Goal: Transaction & Acquisition: Purchase product/service

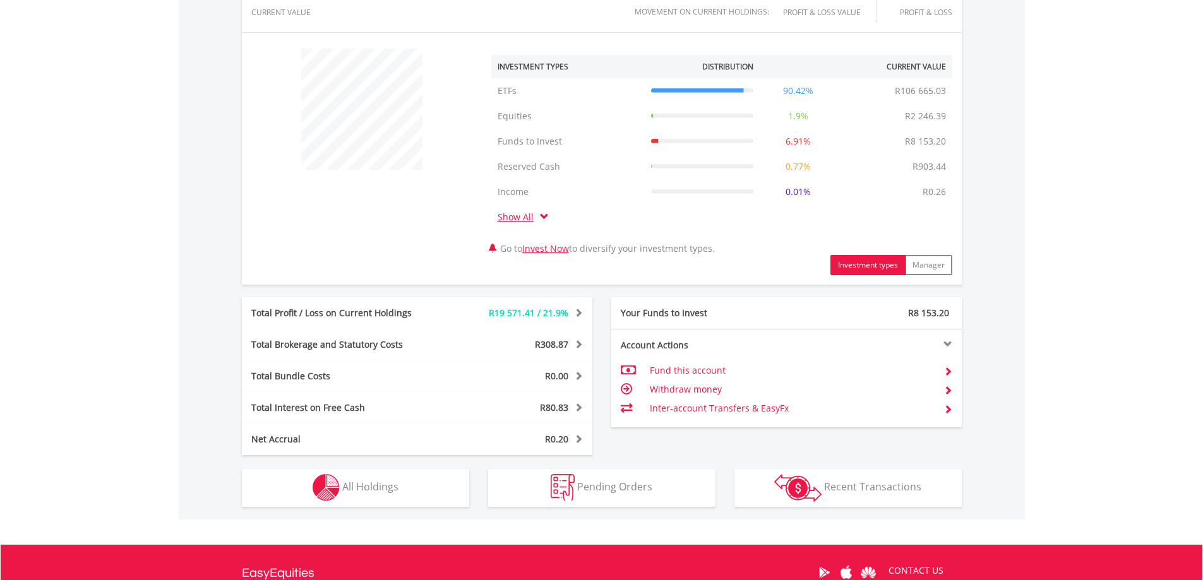
scroll to position [568, 0]
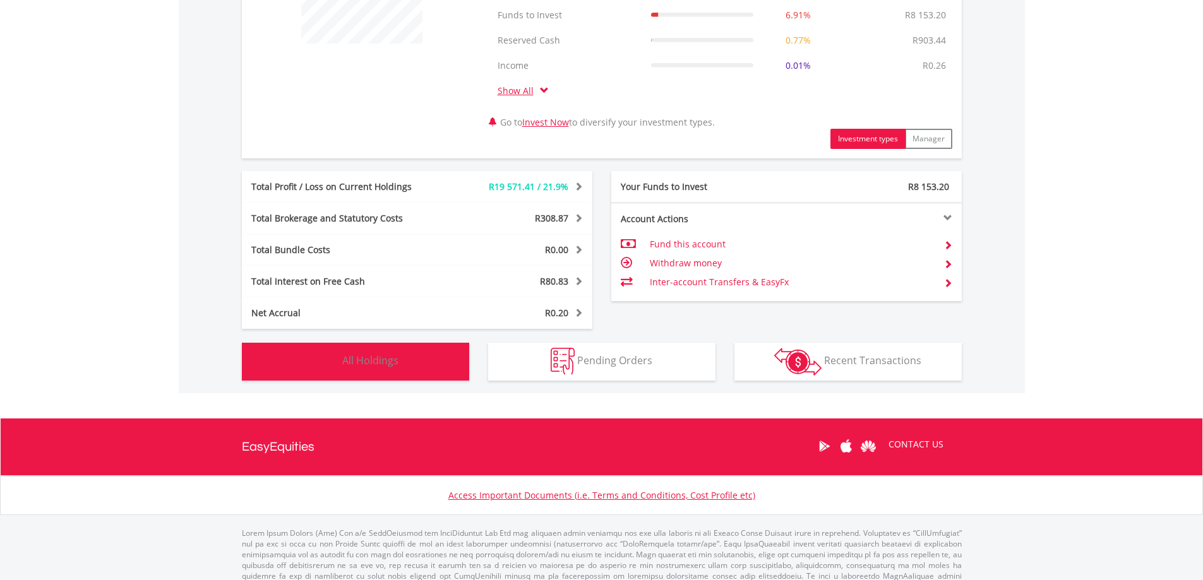
click at [390, 365] on span "All Holdings" at bounding box center [370, 361] width 56 height 14
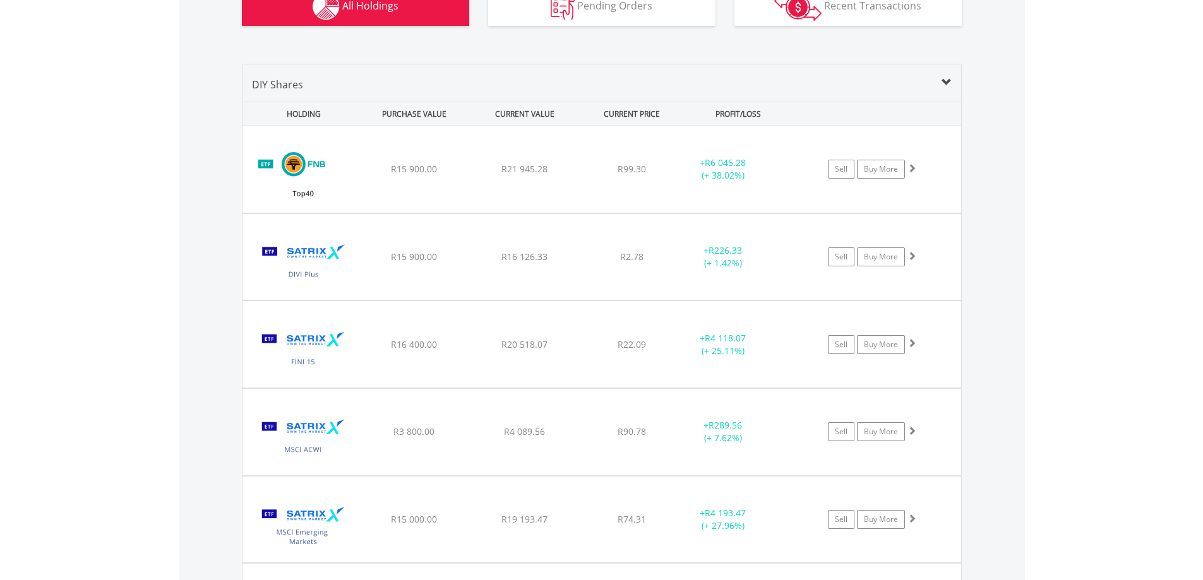
scroll to position [924, 0]
click at [896, 164] on link "Buy More" at bounding box center [880, 168] width 48 height 19
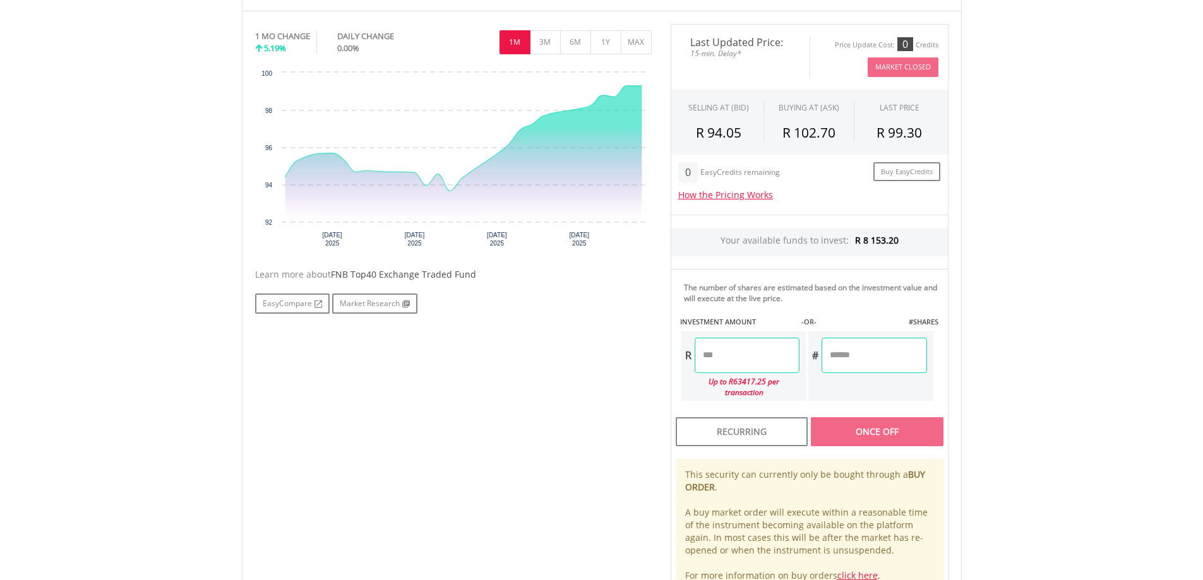
scroll to position [505, 0]
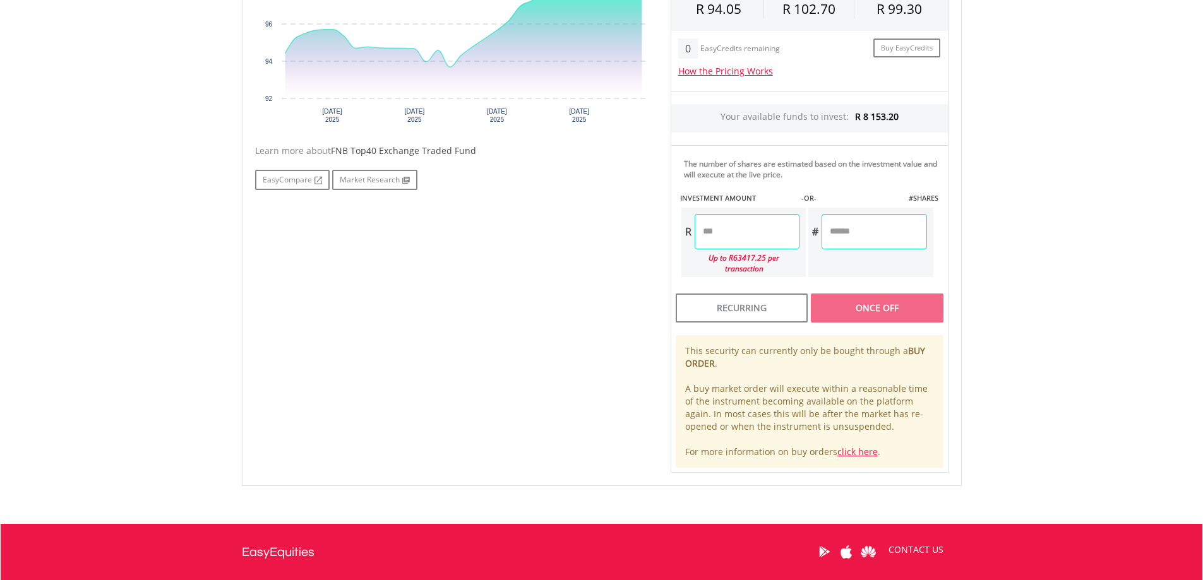
click at [715, 225] on input "number" at bounding box center [746, 231] width 105 height 35
type input "******"
click at [876, 301] on div "Last Updated Price: 15-min. Delay* Price Update Cost: 0 Credits Market Closed S…" at bounding box center [809, 186] width 297 height 573
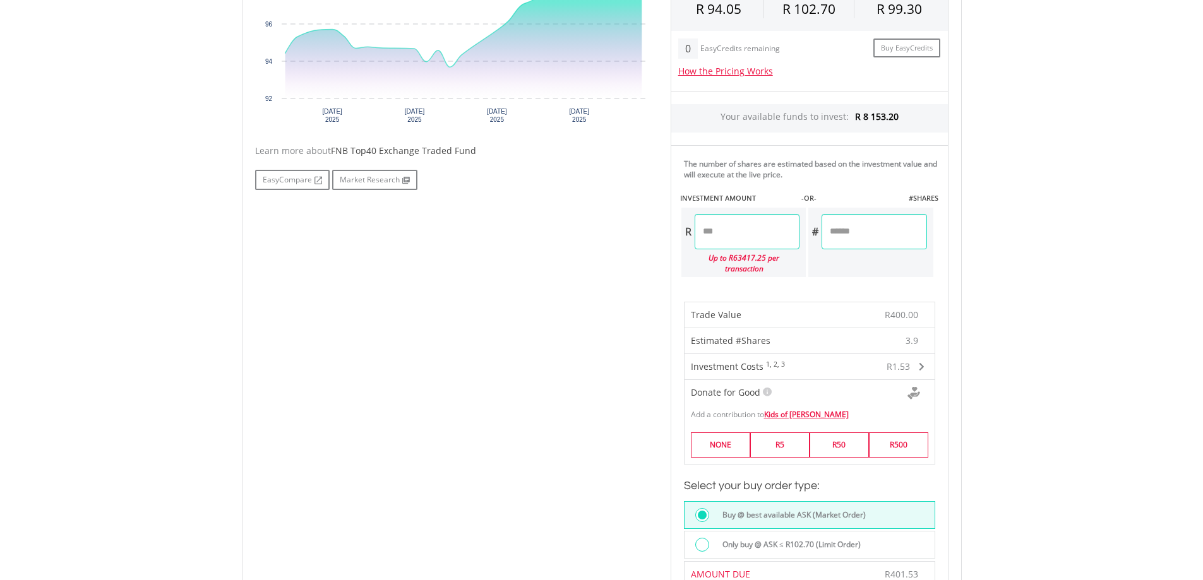
click at [705, 540] on div at bounding box center [702, 545] width 14 height 14
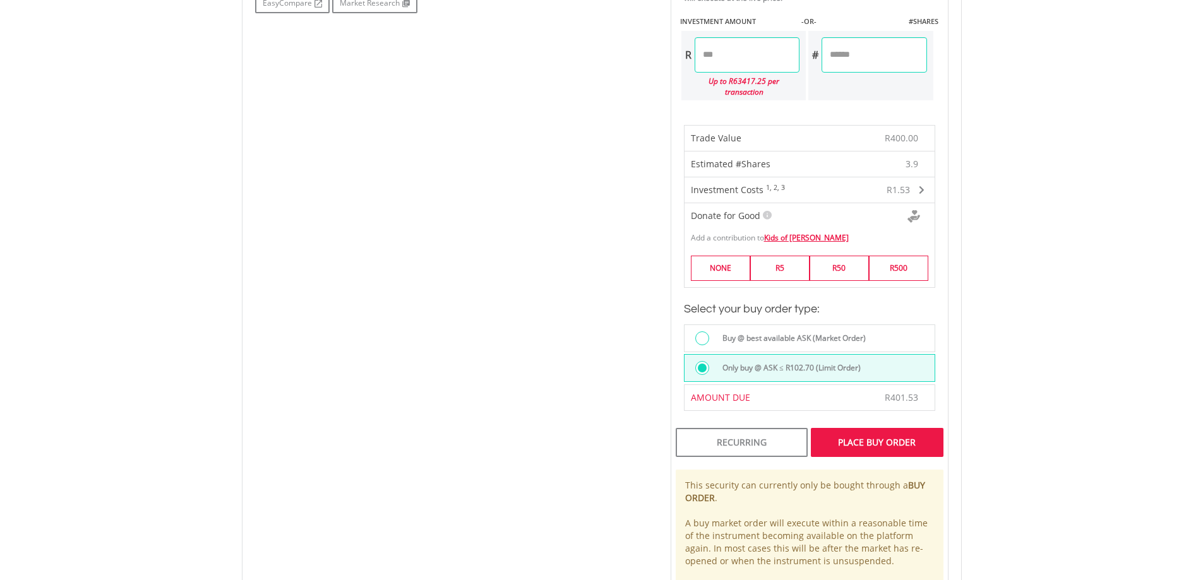
scroll to position [821, 0]
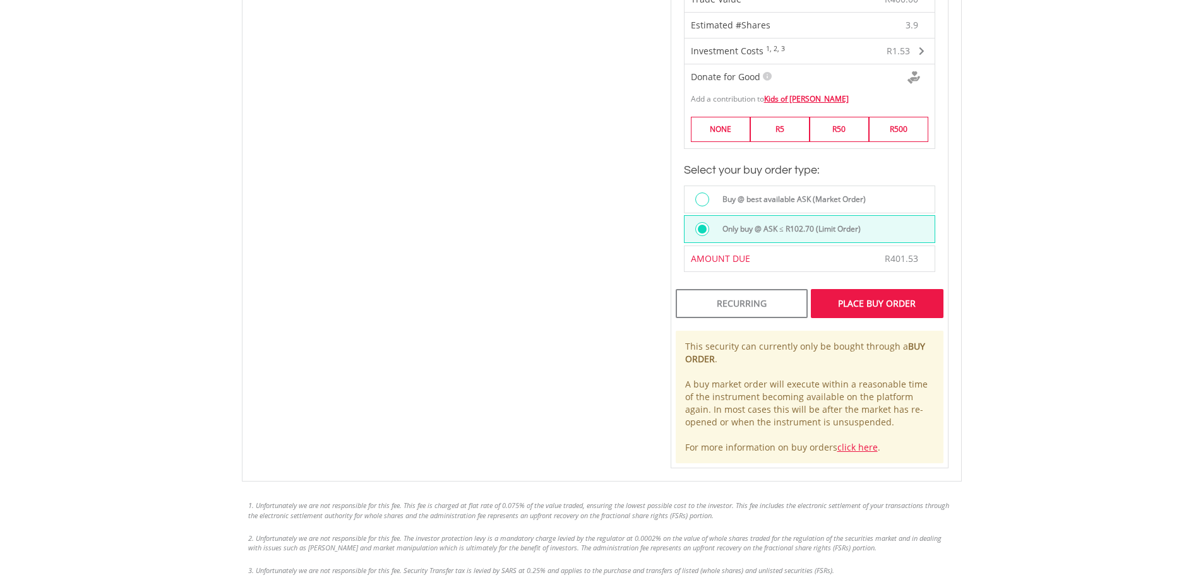
click at [881, 301] on div "Place Buy Order" at bounding box center [877, 303] width 132 height 29
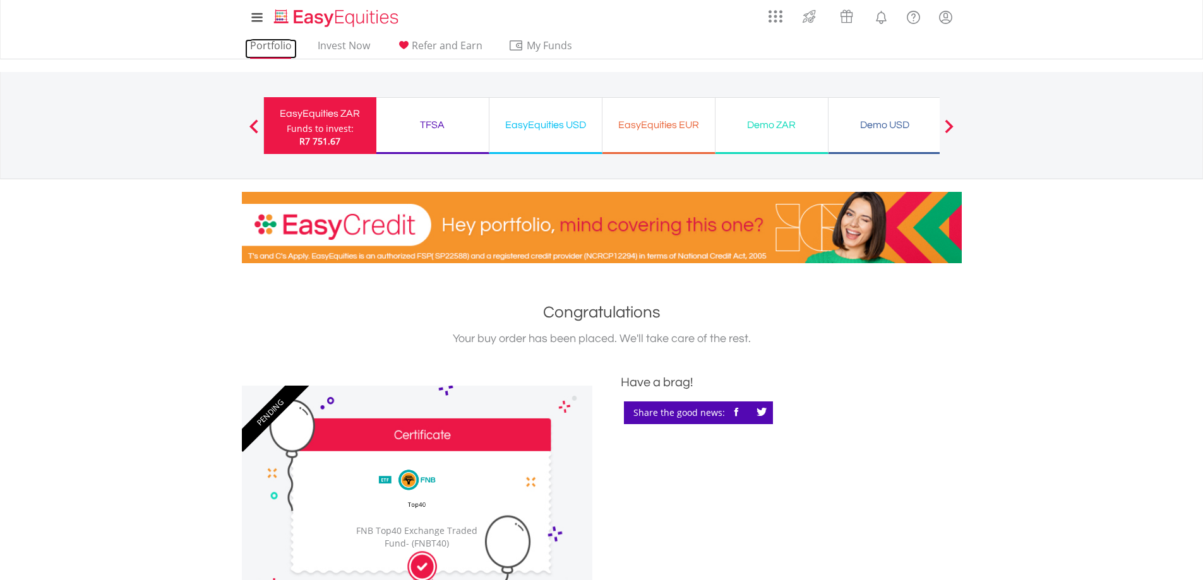
click at [268, 42] on link "Portfolio" at bounding box center [271, 49] width 52 height 20
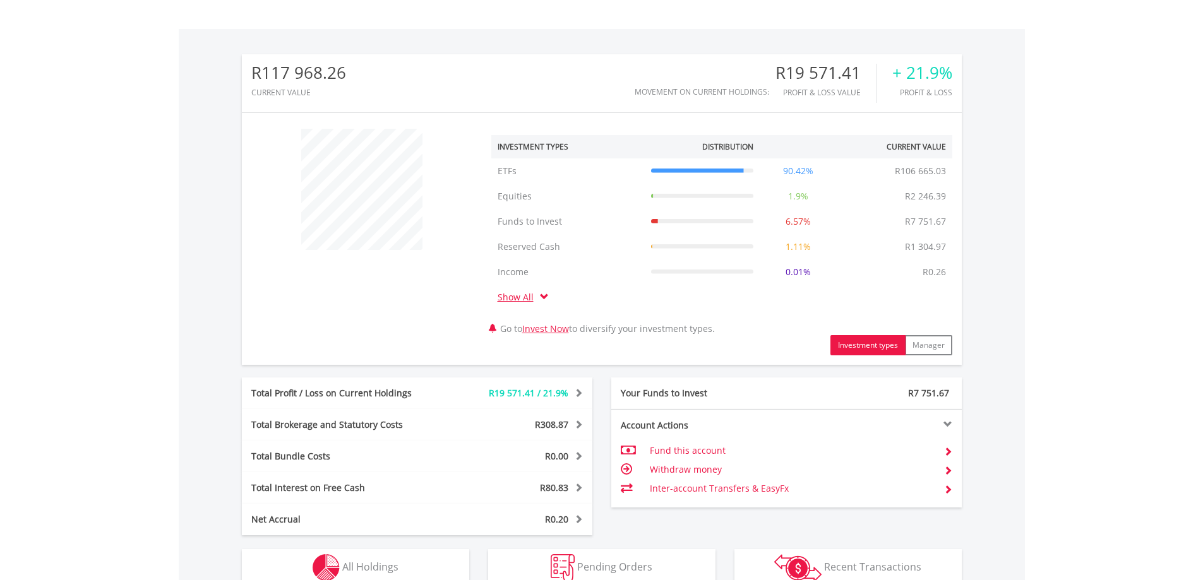
scroll to position [568, 0]
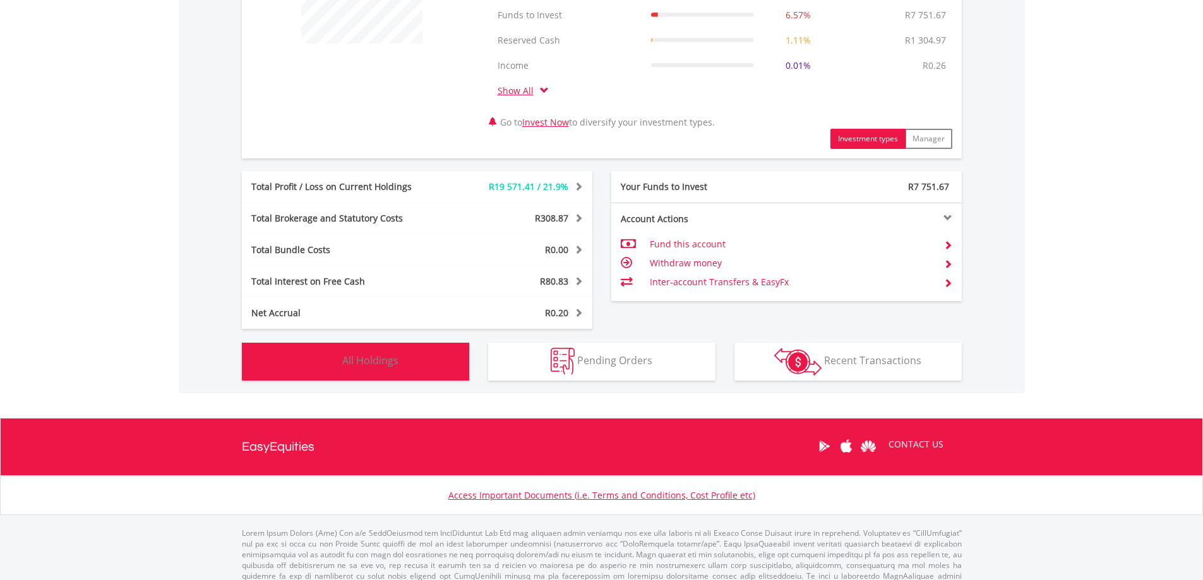
click at [397, 365] on span "All Holdings" at bounding box center [370, 361] width 56 height 14
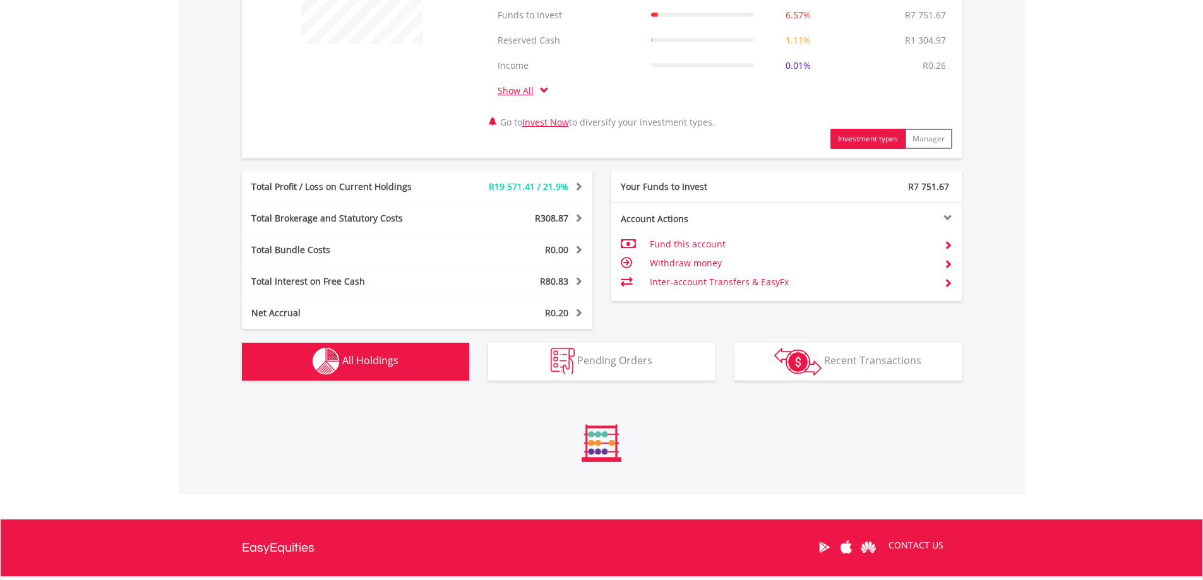
scroll to position [987, 0]
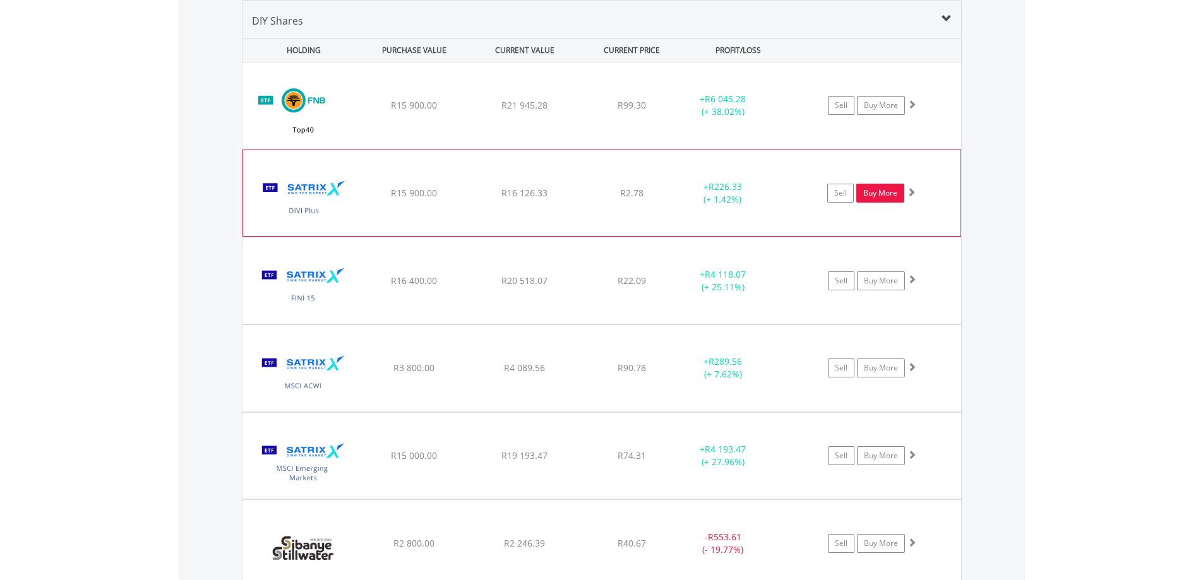
click at [885, 196] on link "Buy More" at bounding box center [880, 193] width 48 height 19
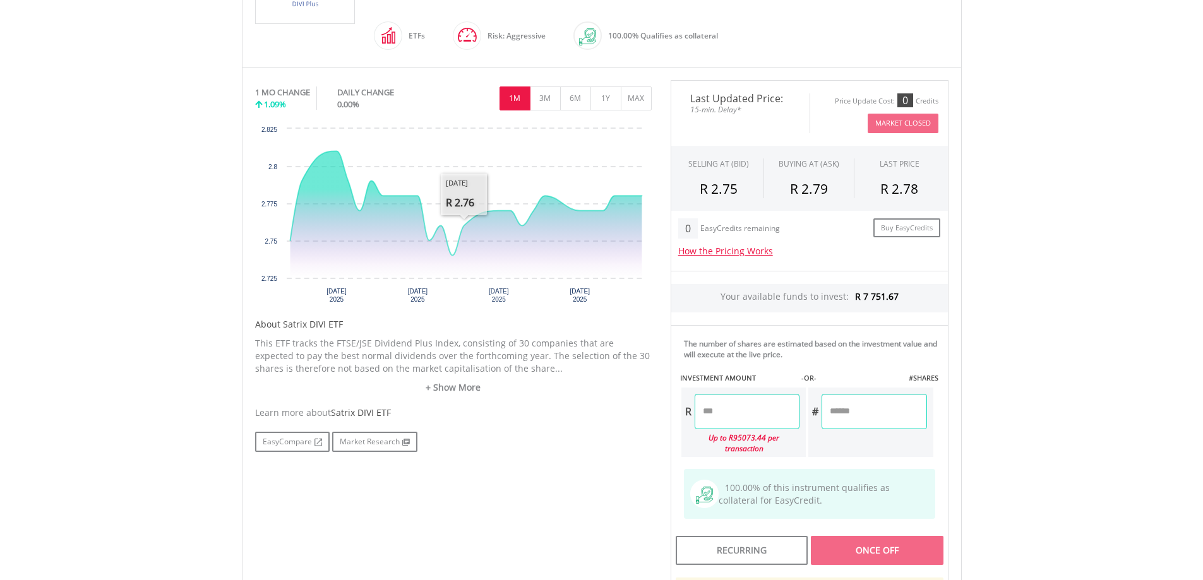
scroll to position [442, 0]
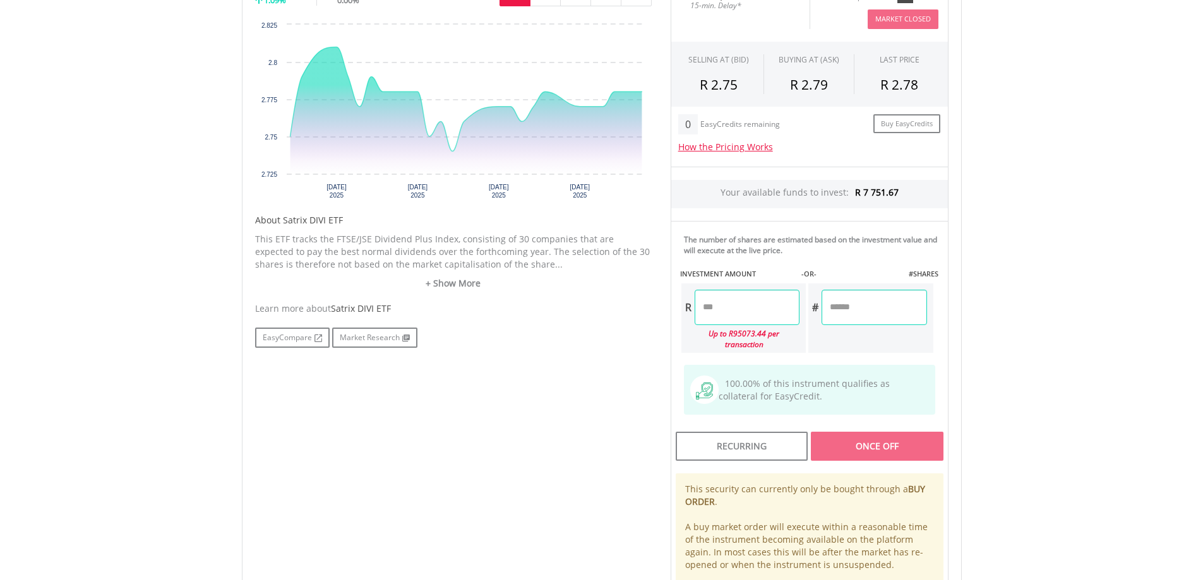
click at [726, 311] on input "number" at bounding box center [746, 307] width 105 height 35
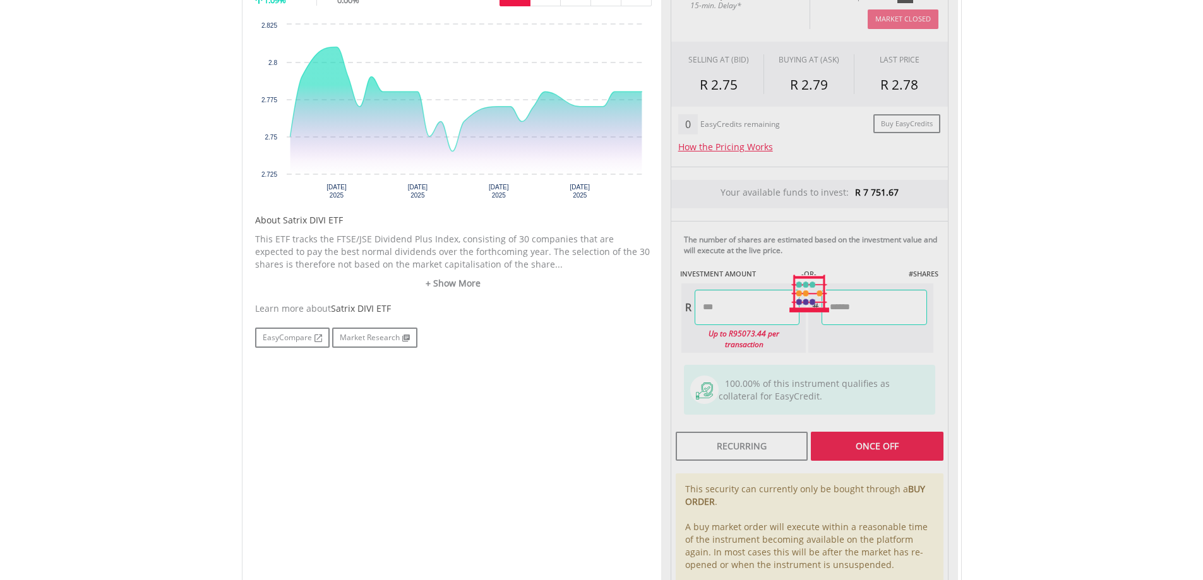
type input "******"
type input "********"
click at [847, 321] on div "Last Updated Price: 15-min. Delay* Price Update Cost: 0 Credits Market Closed S…" at bounding box center [809, 294] width 297 height 636
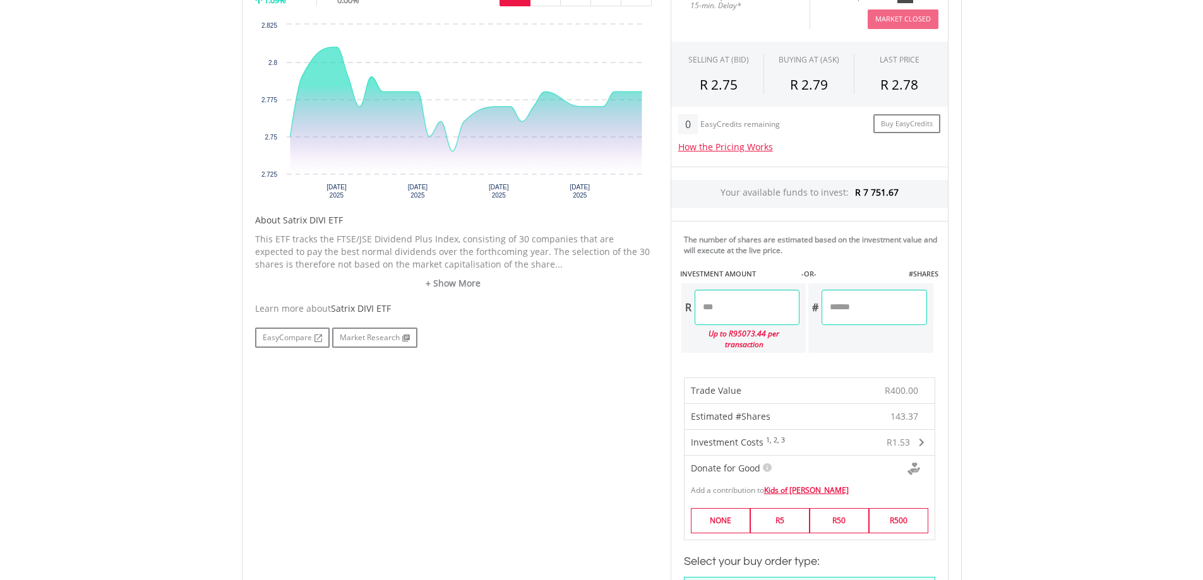
scroll to position [631, 0]
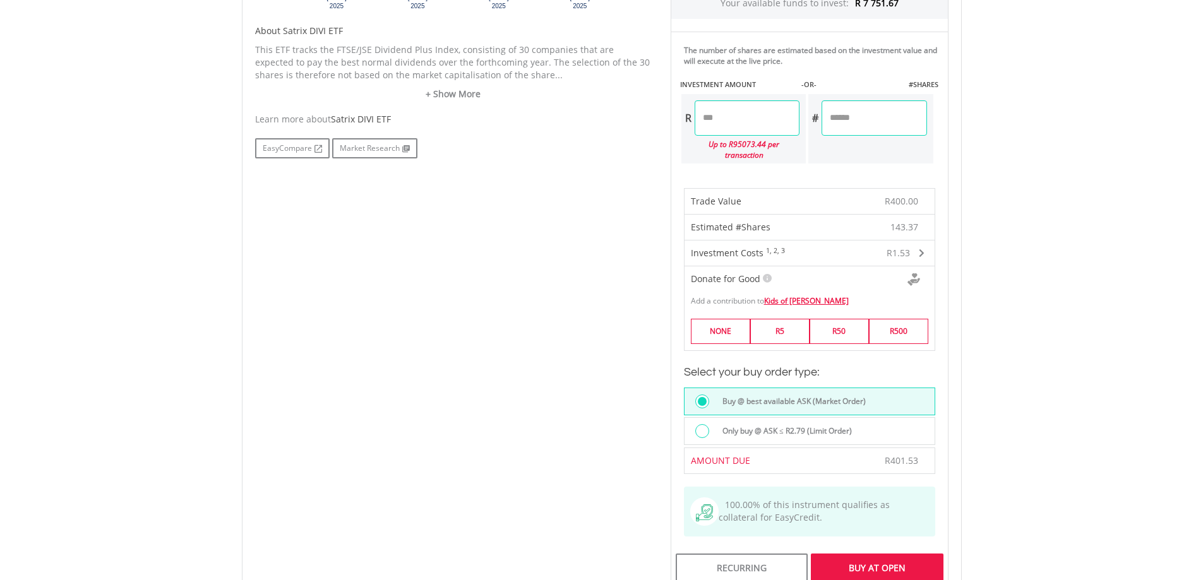
click at [703, 424] on div at bounding box center [702, 431] width 14 height 14
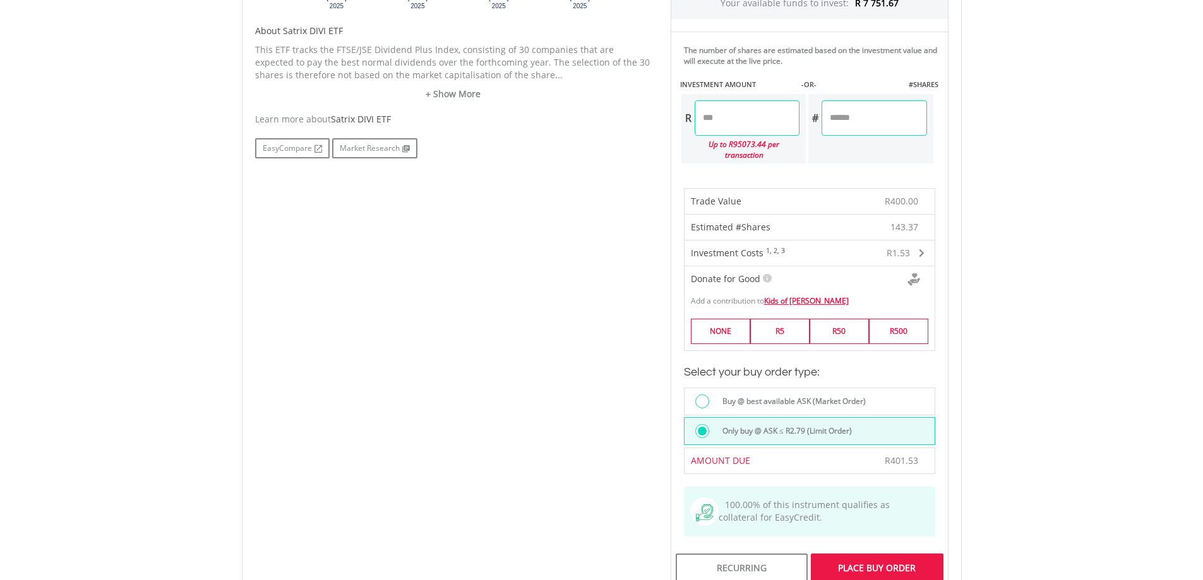
scroll to position [884, 0]
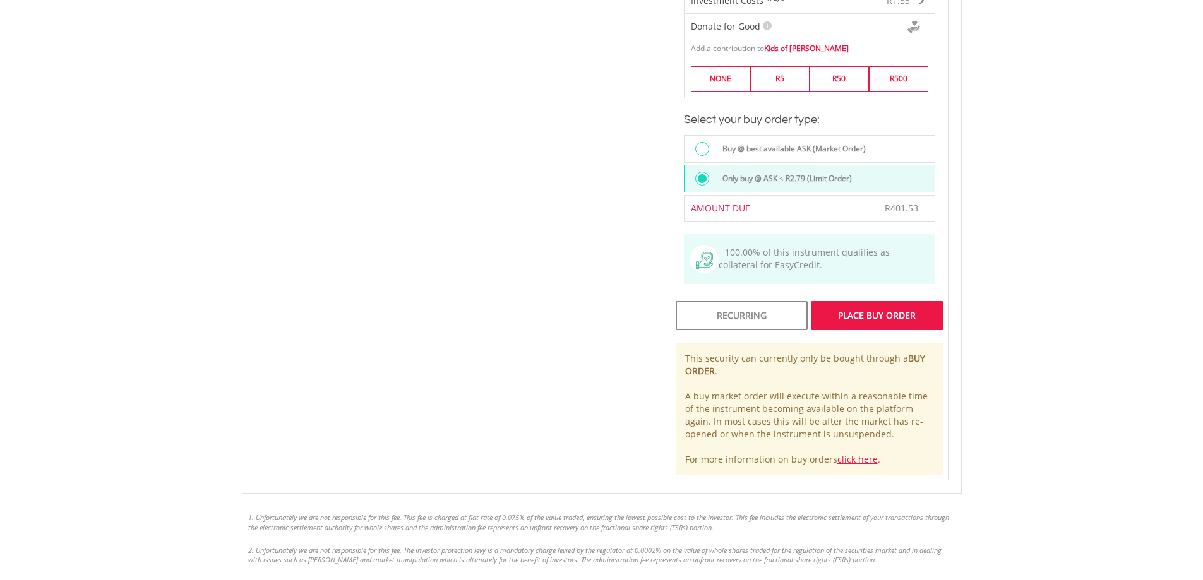
click at [868, 314] on div "Place Buy Order" at bounding box center [877, 315] width 132 height 29
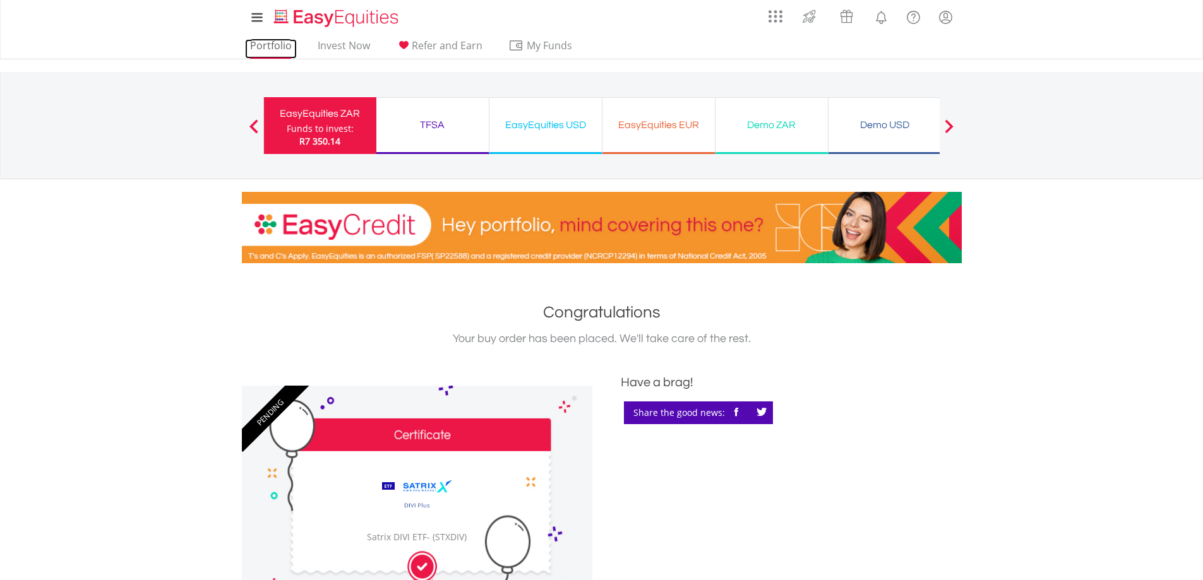
click at [287, 44] on link "Portfolio" at bounding box center [271, 49] width 52 height 20
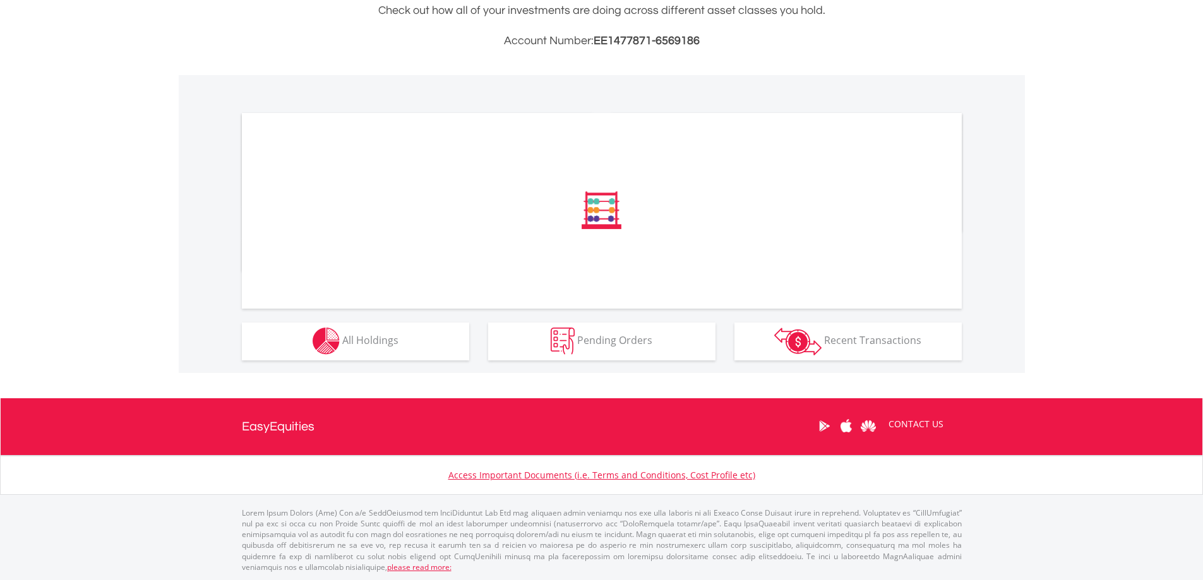
scroll to position [316, 0]
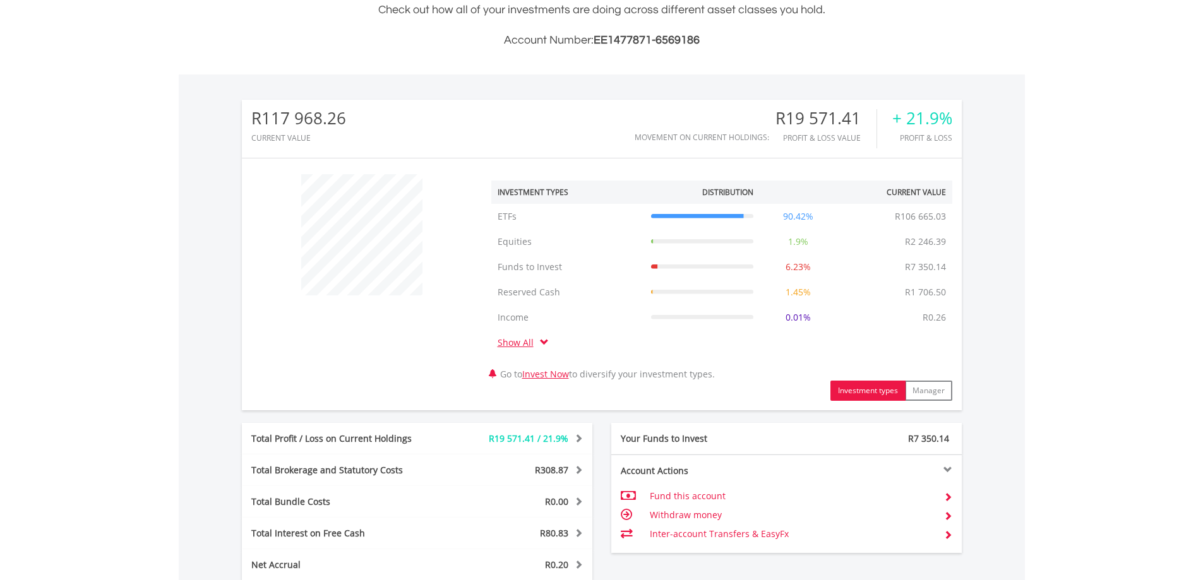
click at [369, 345] on div "﻿ Investment Types Distribution Current Value Show All ETFs ETFs R106 665.03 90…" at bounding box center [602, 284] width 720 height 233
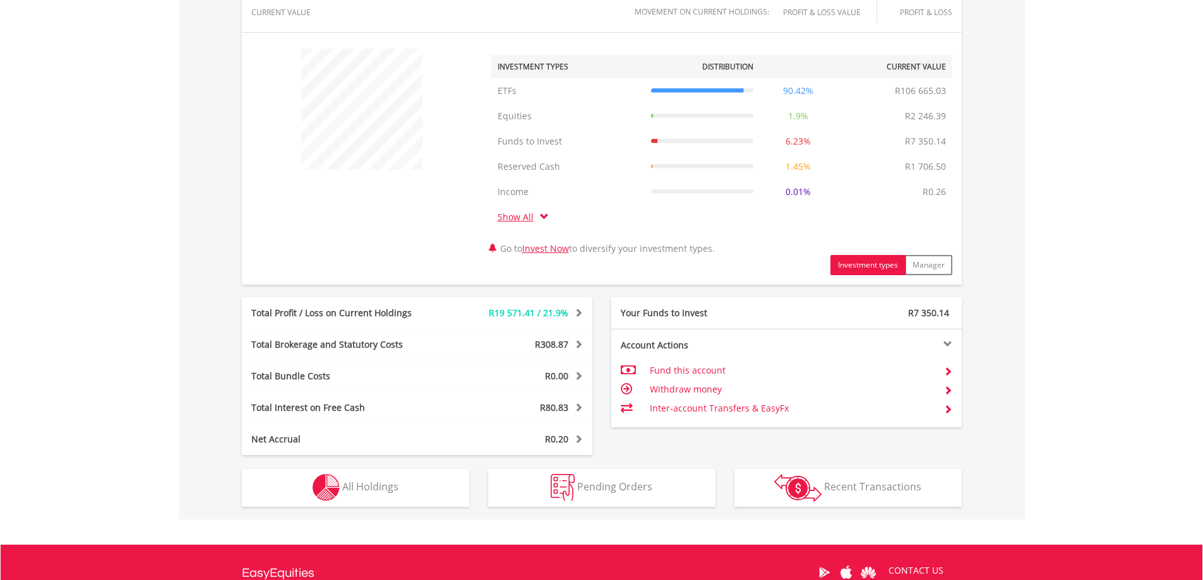
scroll to position [589, 0]
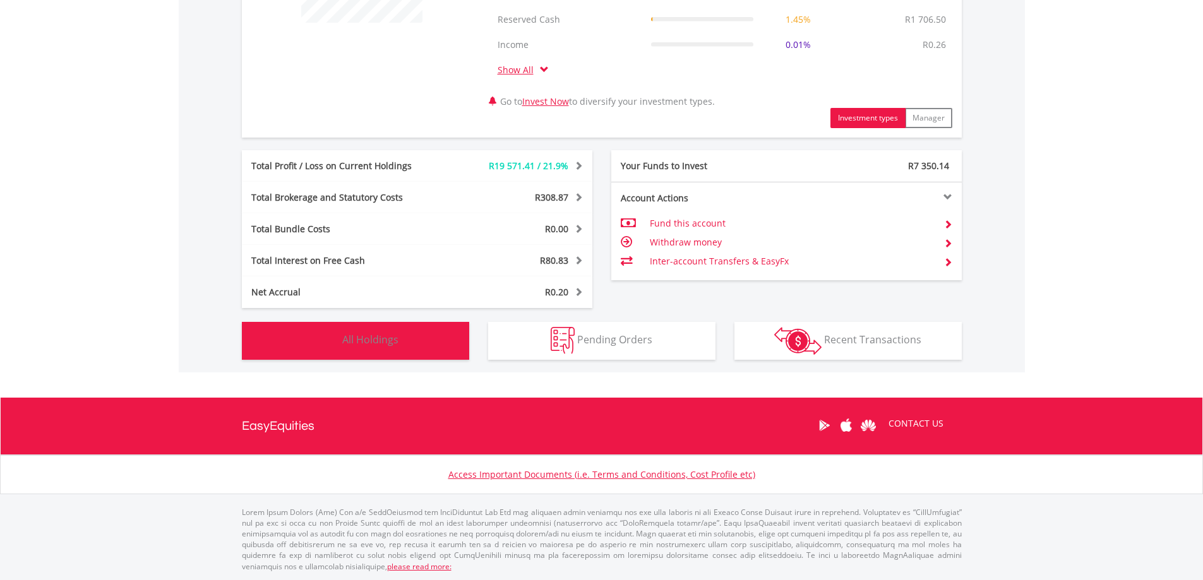
click at [384, 339] on span "All Holdings" at bounding box center [370, 340] width 56 height 14
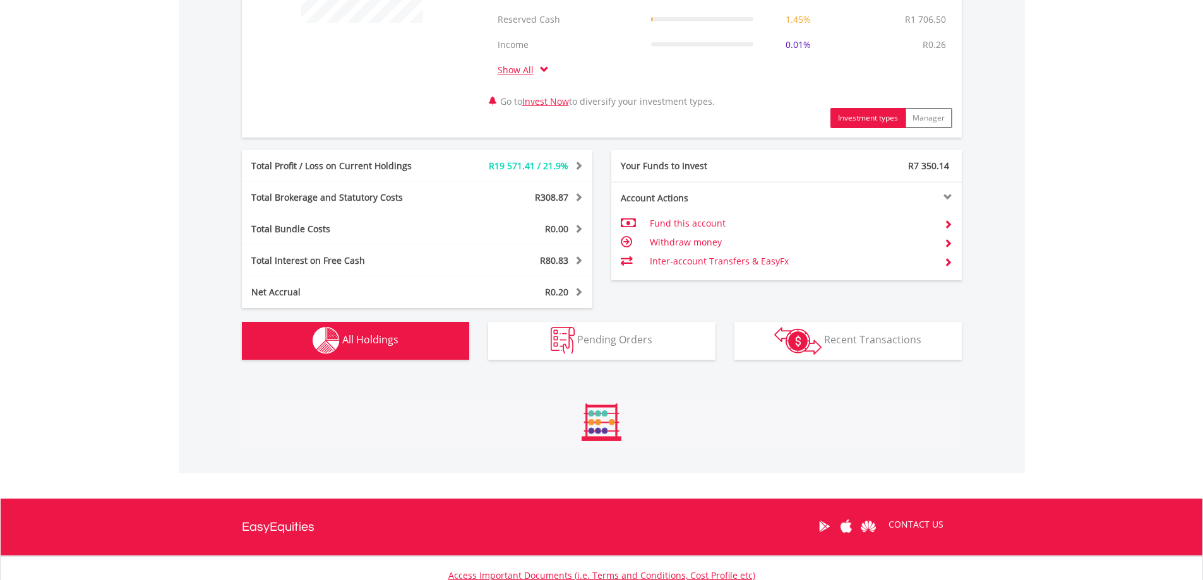
scroll to position [987, 0]
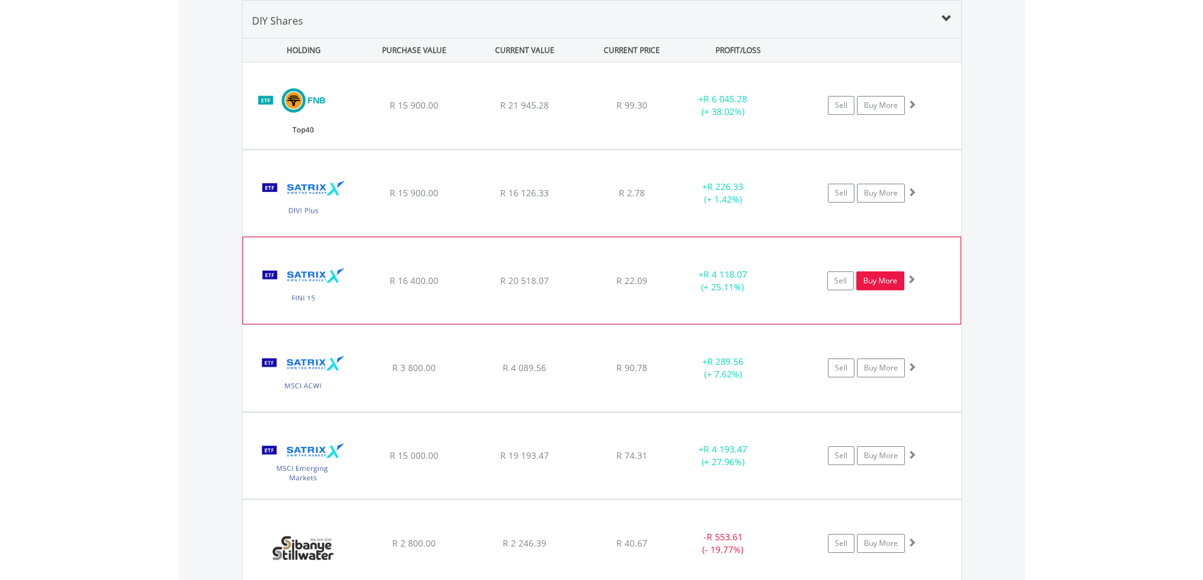
click at [879, 283] on link "Buy More" at bounding box center [880, 280] width 48 height 19
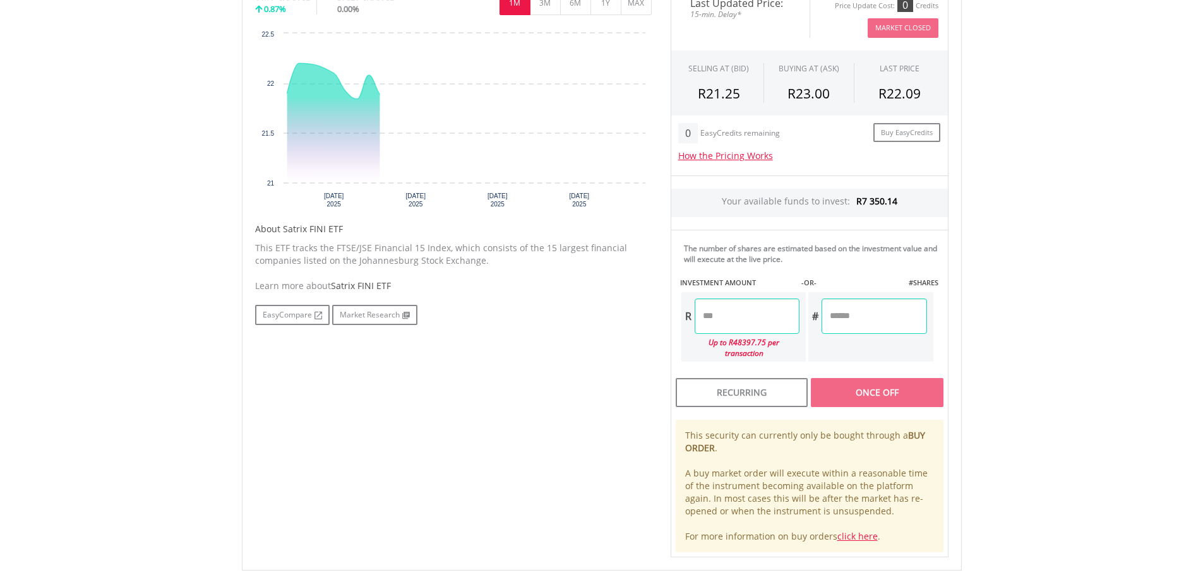
scroll to position [505, 0]
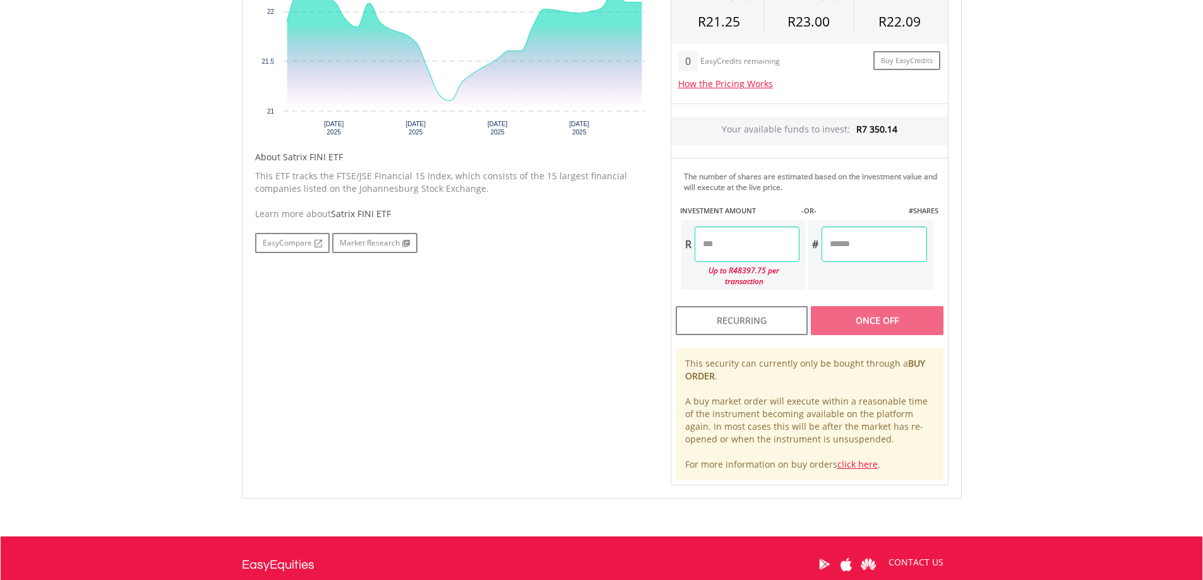
click at [735, 254] on input "number" at bounding box center [746, 244] width 105 height 35
type input "******"
type input "*******"
click at [875, 305] on div "Last Updated Price: 15-min. Delay* Price Update Cost: 0 Credits Market Closed S…" at bounding box center [809, 199] width 297 height 573
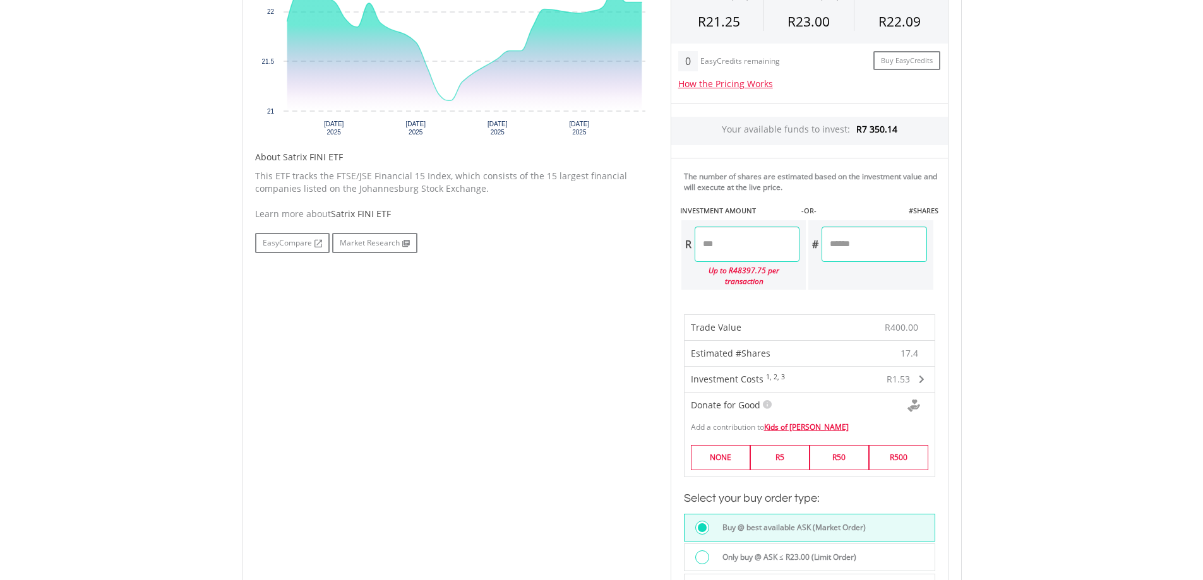
drag, startPoint x: 707, startPoint y: 547, endPoint x: 722, endPoint y: 544, distance: 15.5
click at [710, 551] on div at bounding box center [705, 559] width 20 height 16
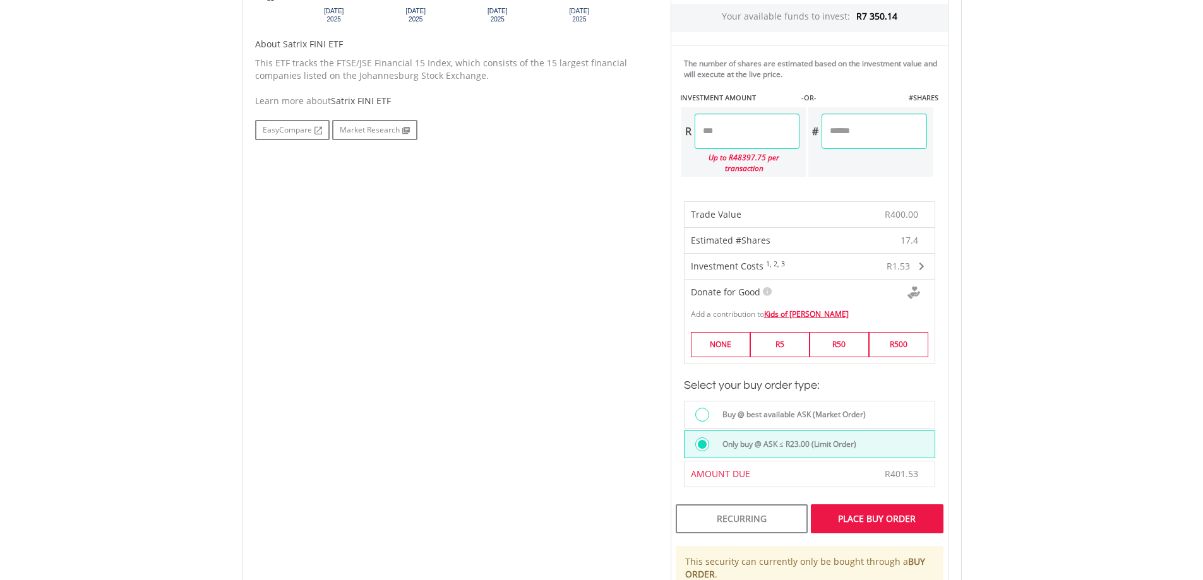
scroll to position [758, 0]
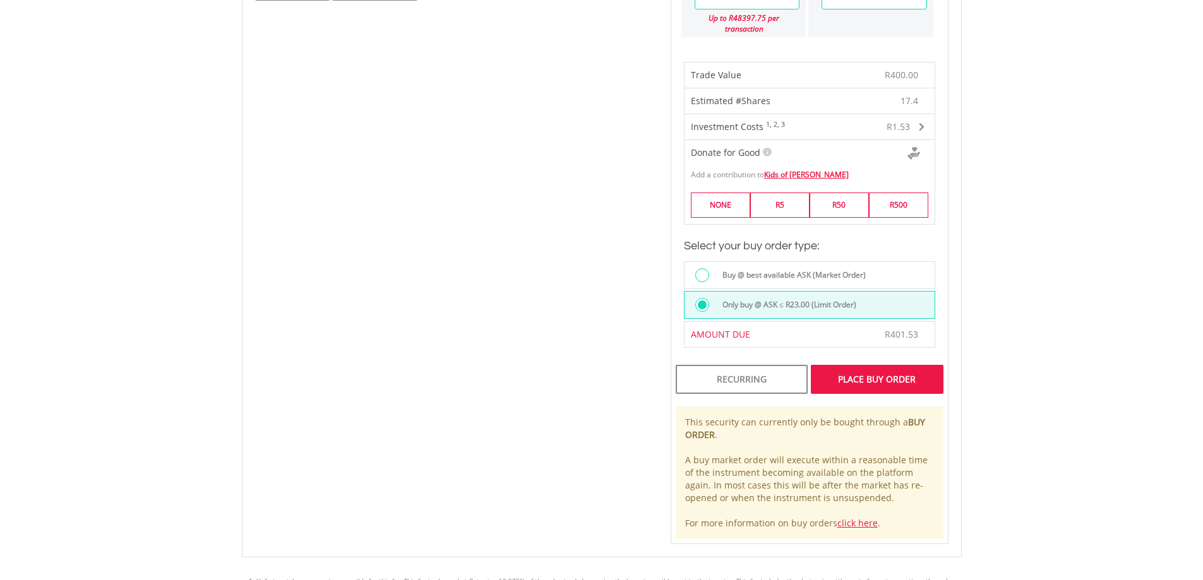
click at [898, 365] on div "Place Buy Order" at bounding box center [877, 379] width 132 height 29
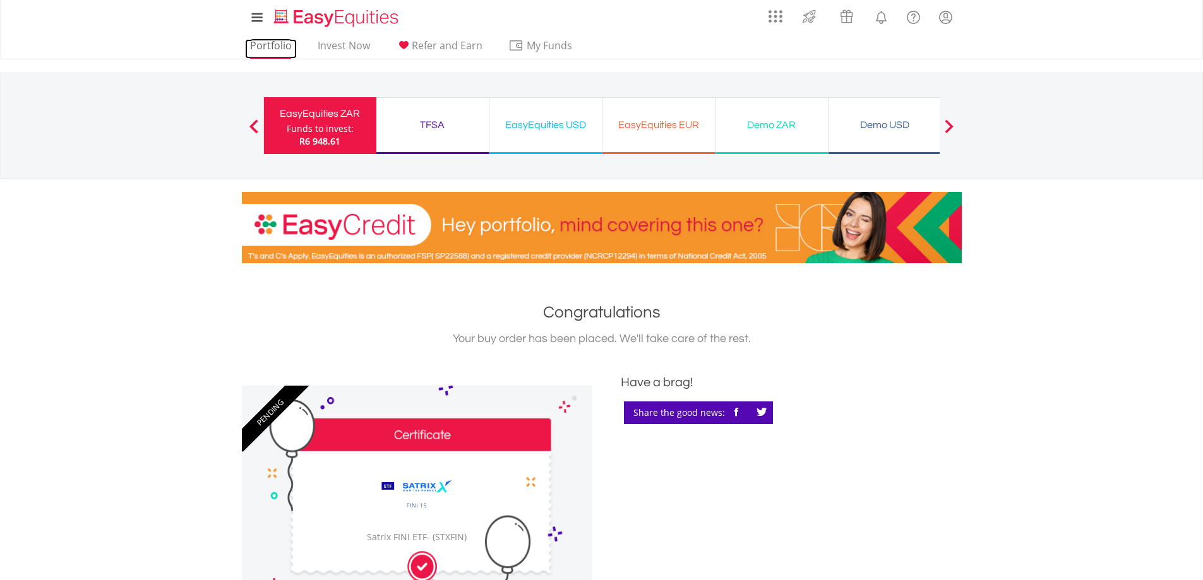
click at [259, 43] on link "Portfolio" at bounding box center [271, 49] width 52 height 20
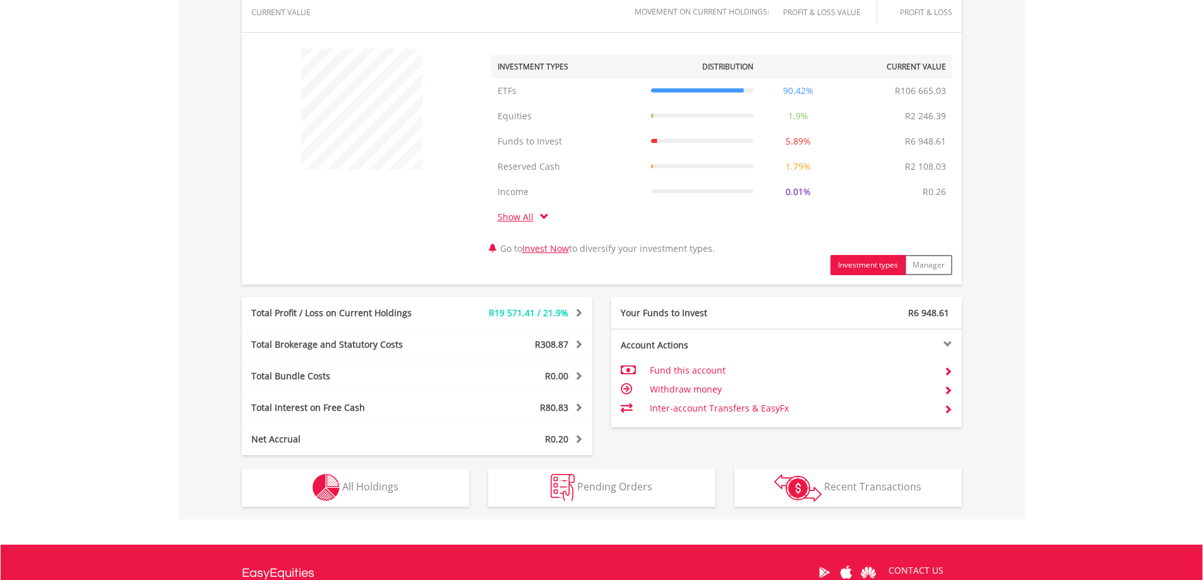
scroll to position [589, 0]
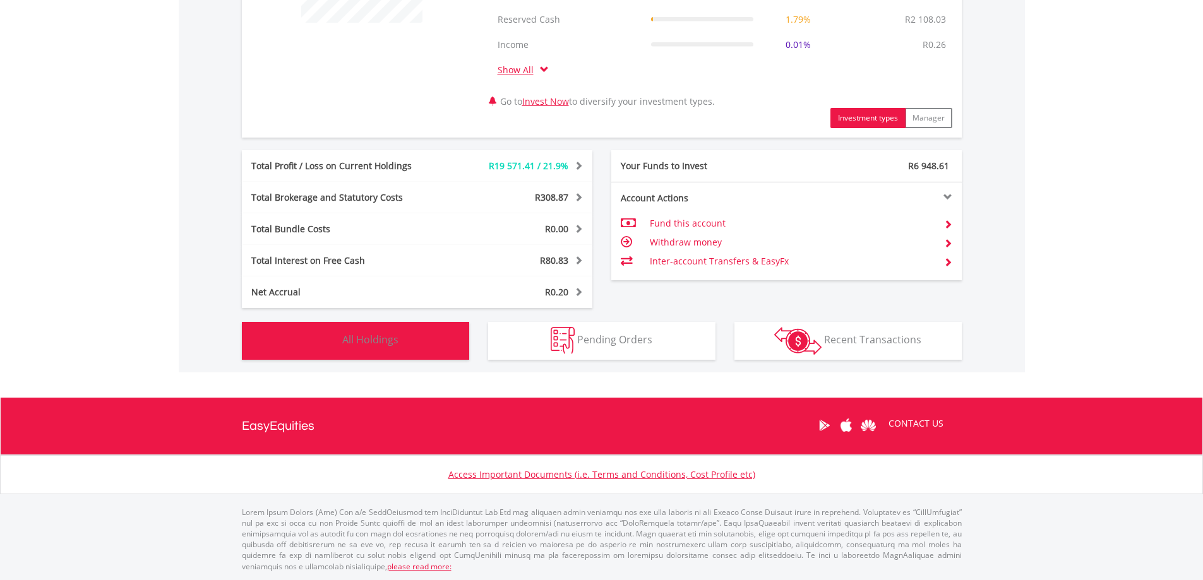
click at [427, 336] on button "Holdings All Holdings" at bounding box center [355, 341] width 227 height 38
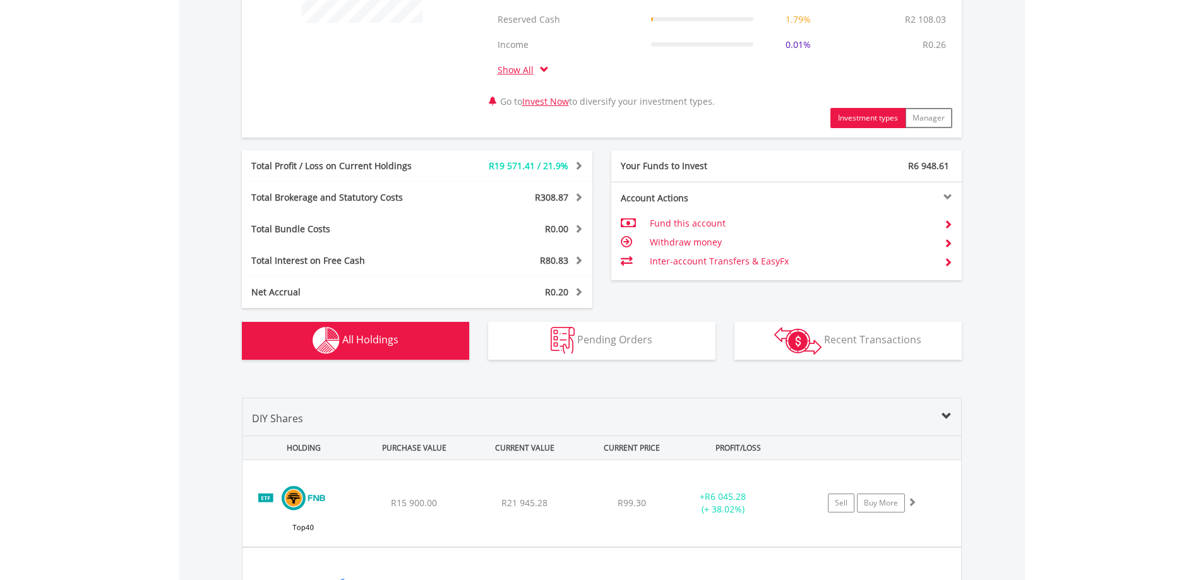
scroll to position [987, 0]
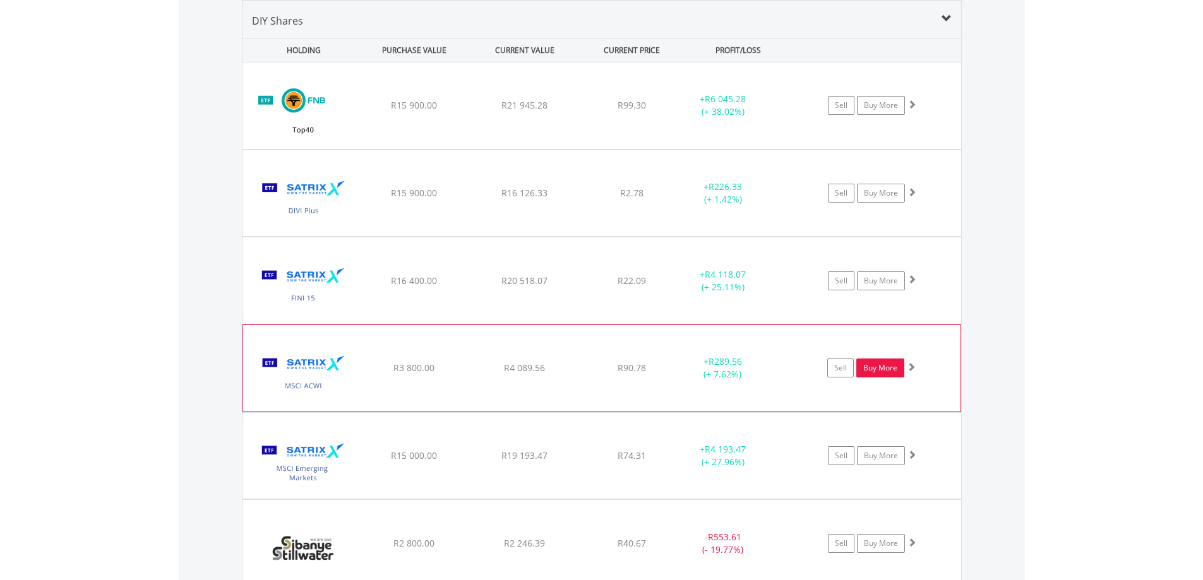
click at [880, 370] on link "Buy More" at bounding box center [880, 368] width 48 height 19
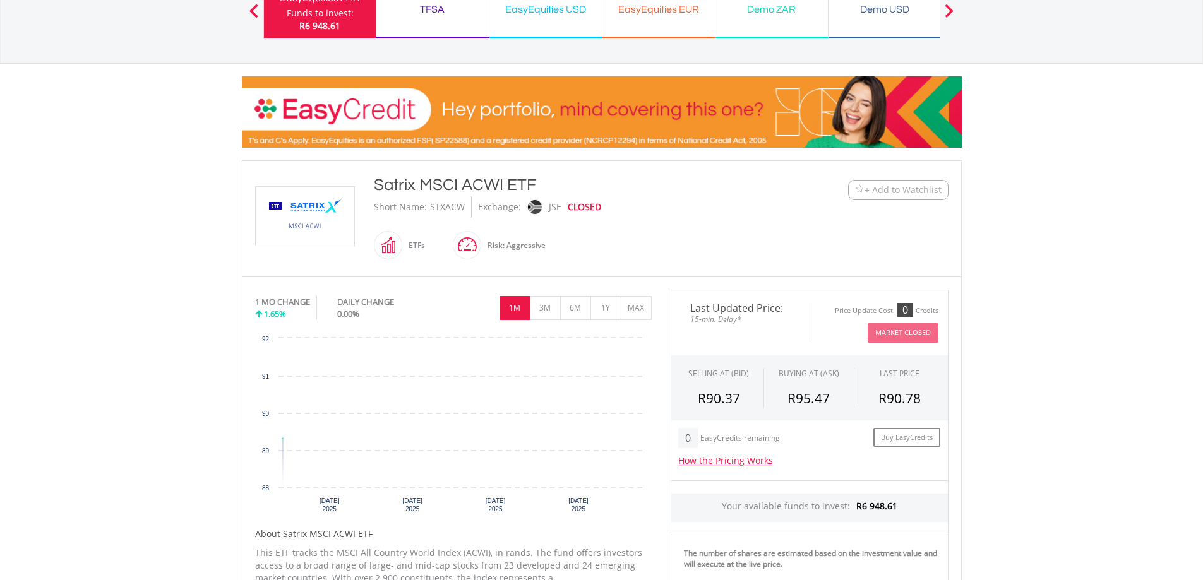
scroll to position [316, 0]
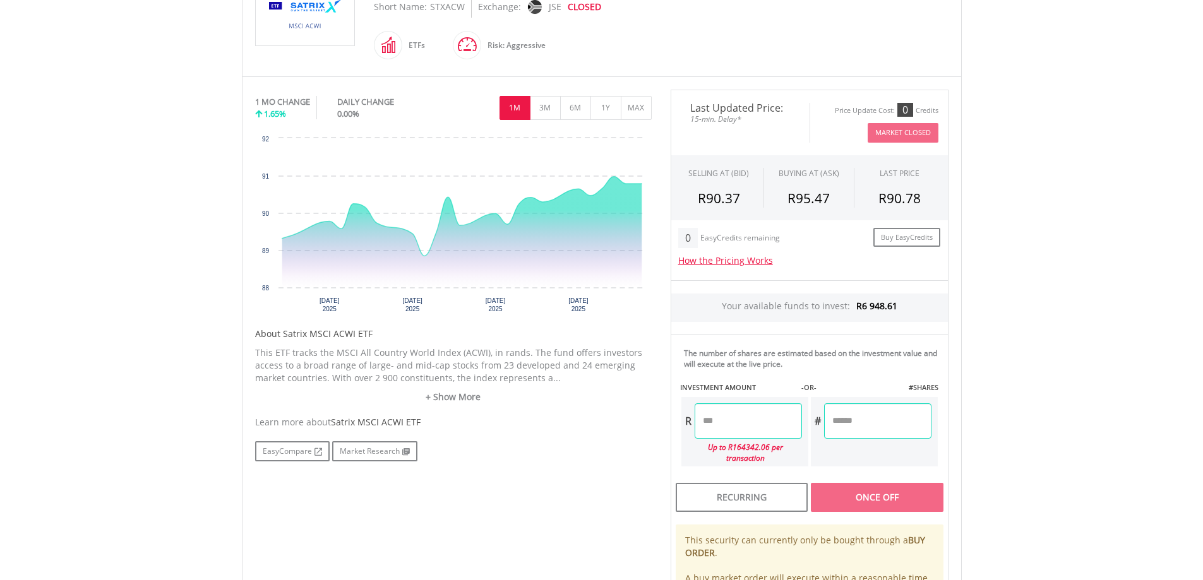
click at [741, 414] on input "number" at bounding box center [747, 420] width 107 height 35
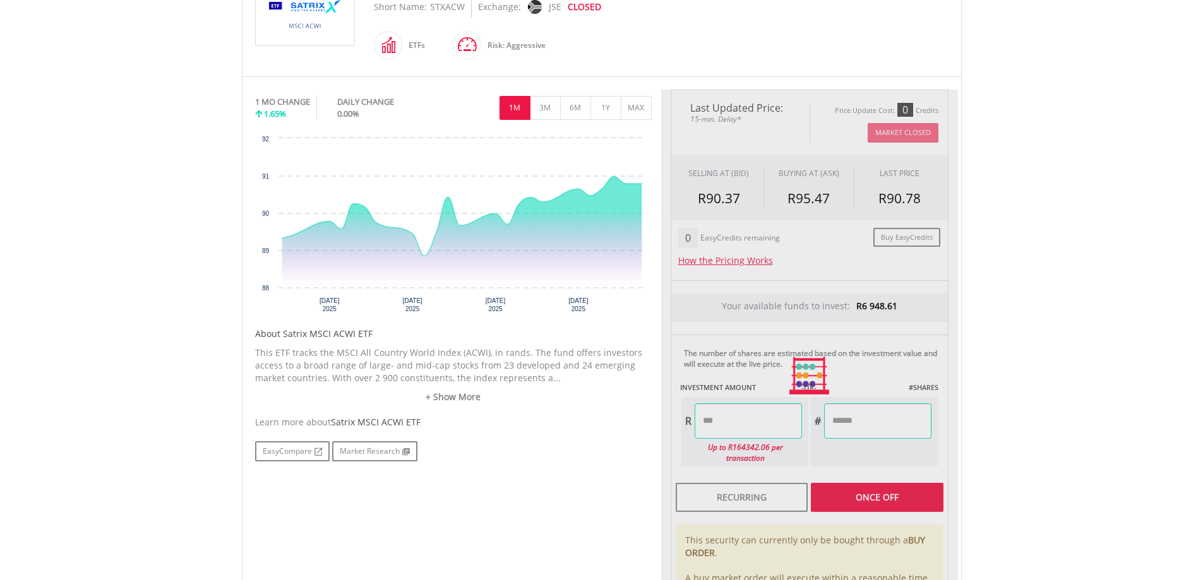
type input "******"
click at [869, 424] on div "Last Updated Price: 15-min. Delay* Price Update Cost: 0 Credits Market Closed S…" at bounding box center [809, 376] width 297 height 573
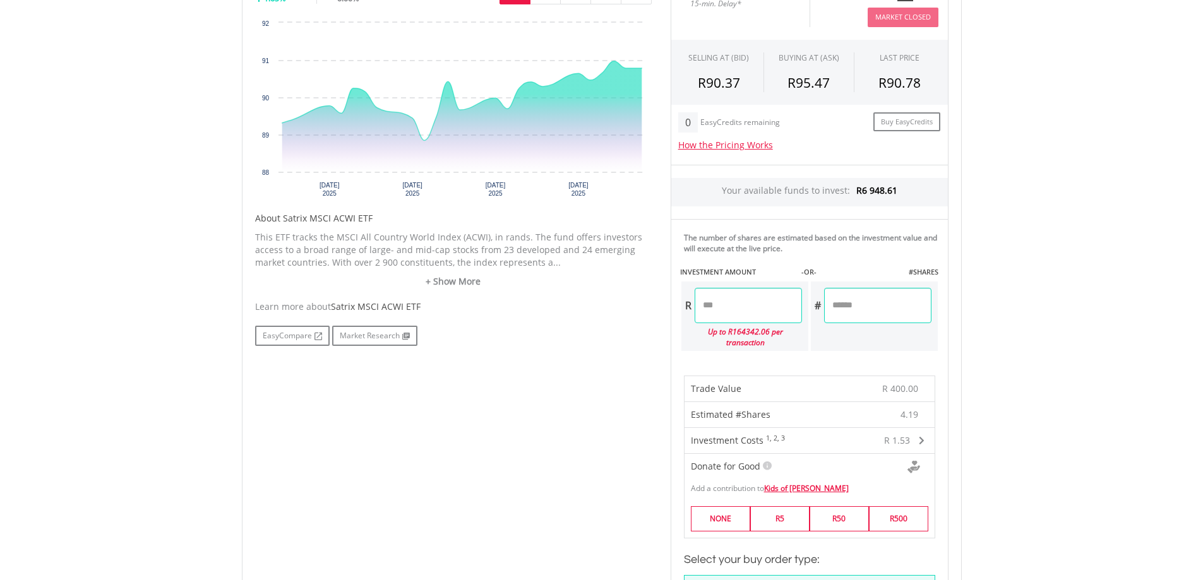
scroll to position [568, 0]
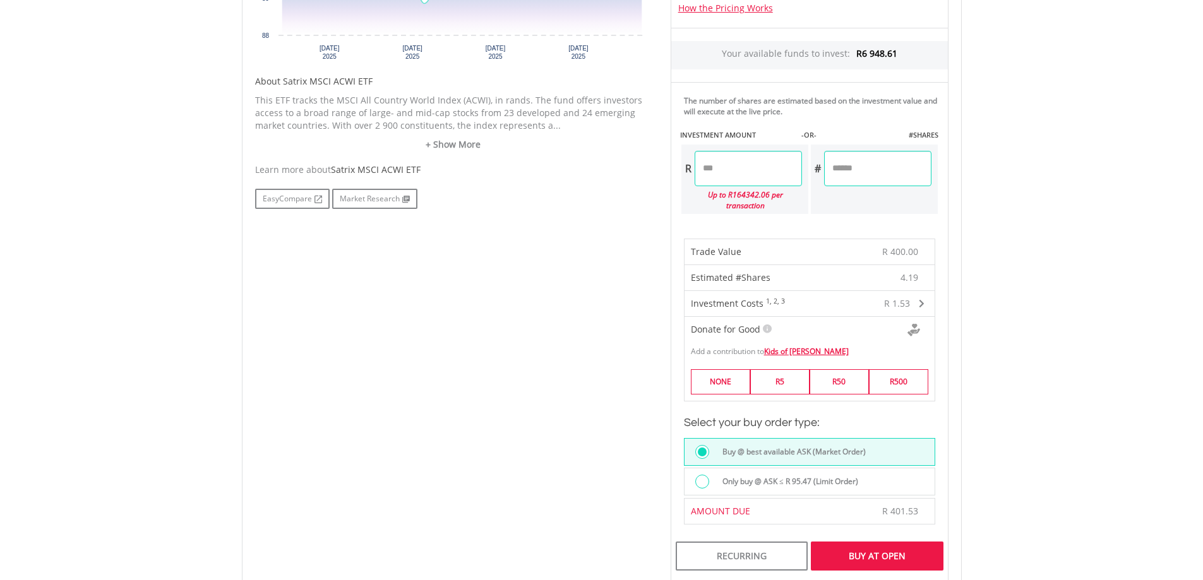
click at [705, 478] on div at bounding box center [705, 483] width 20 height 16
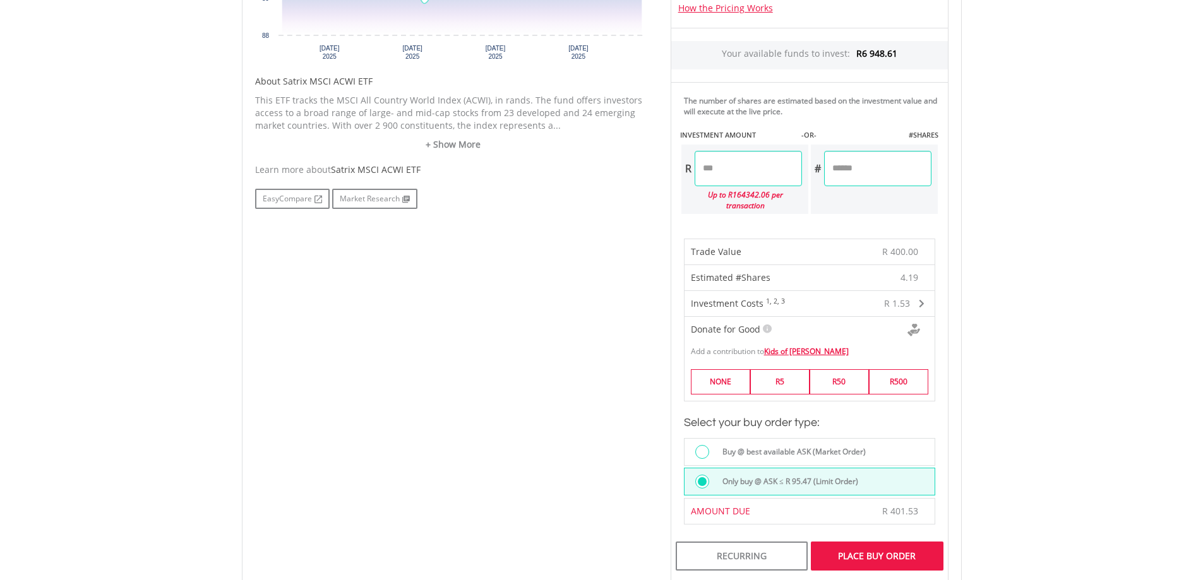
click at [904, 550] on div "Place Buy Order" at bounding box center [877, 556] width 132 height 29
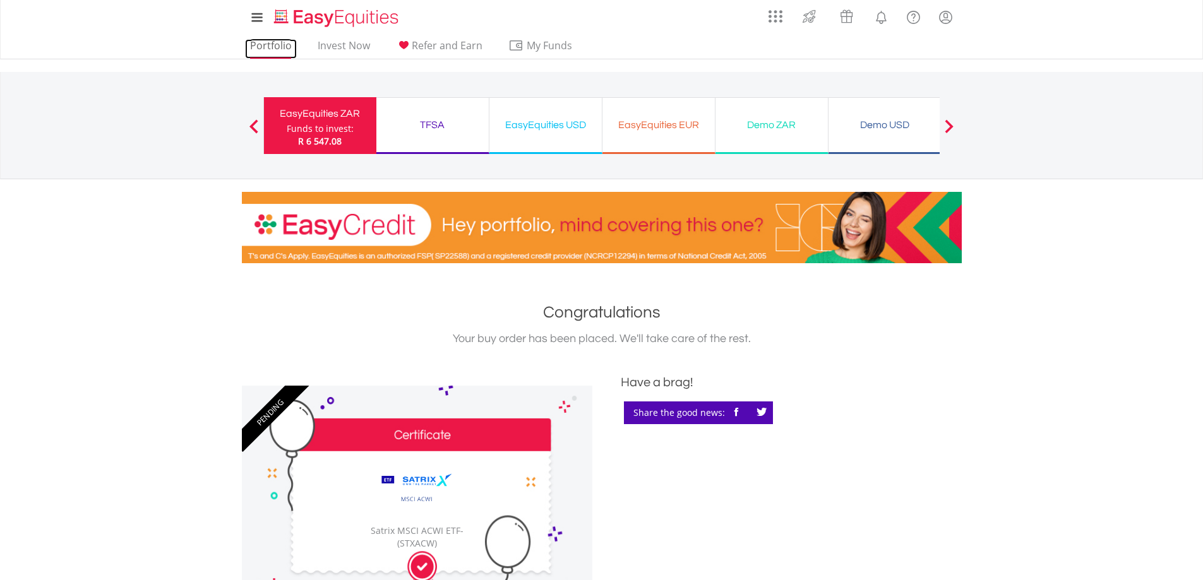
click at [261, 43] on link "Portfolio" at bounding box center [271, 49] width 52 height 20
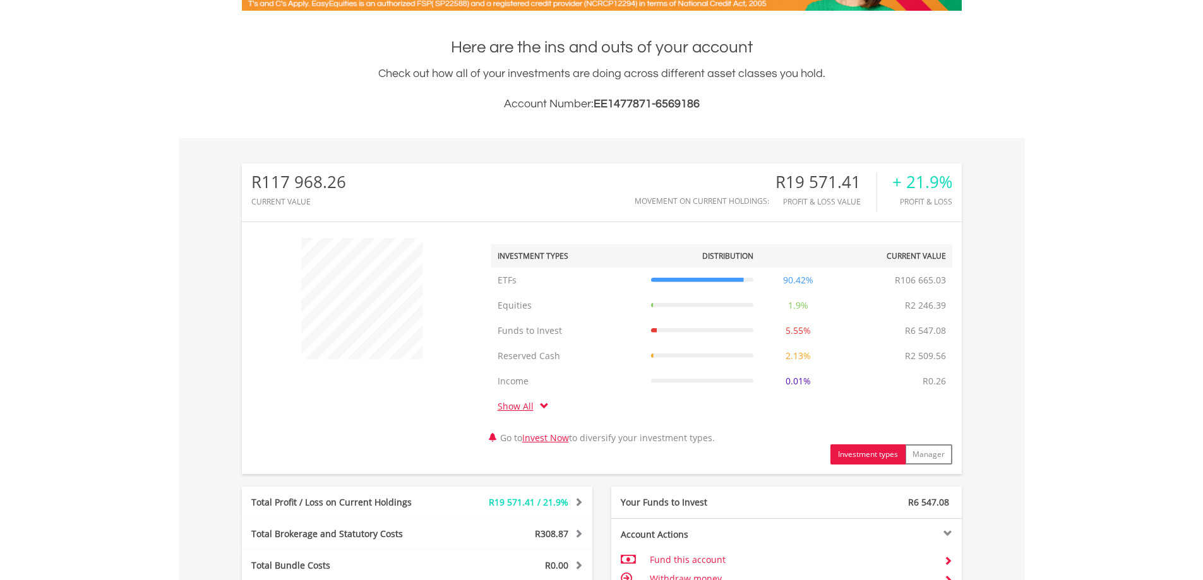
scroll to position [505, 0]
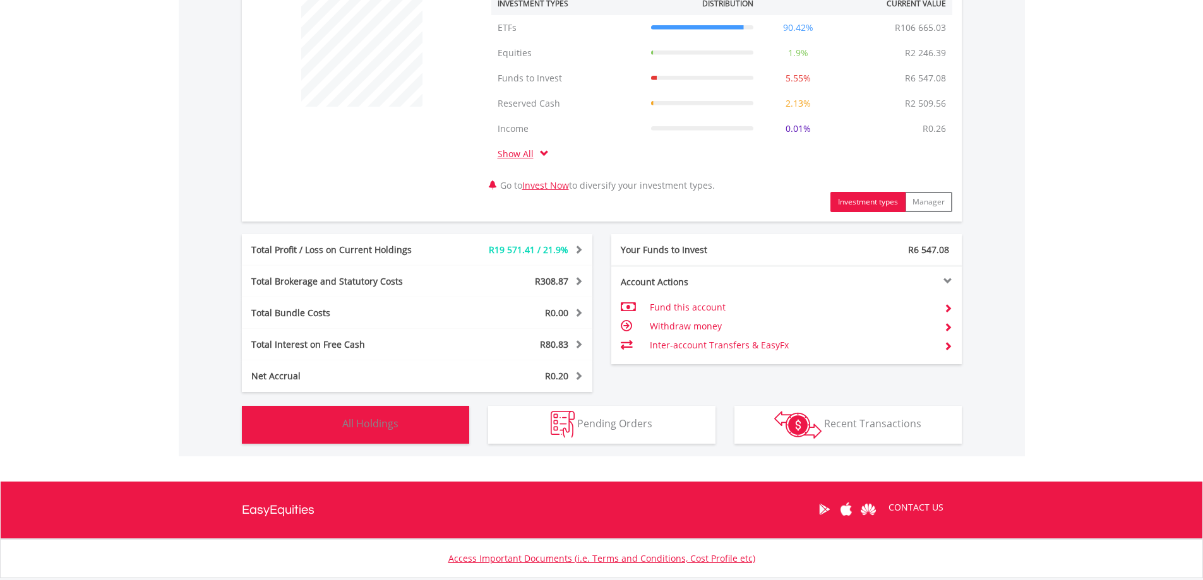
click at [366, 433] on button "Holdings All Holdings" at bounding box center [355, 425] width 227 height 38
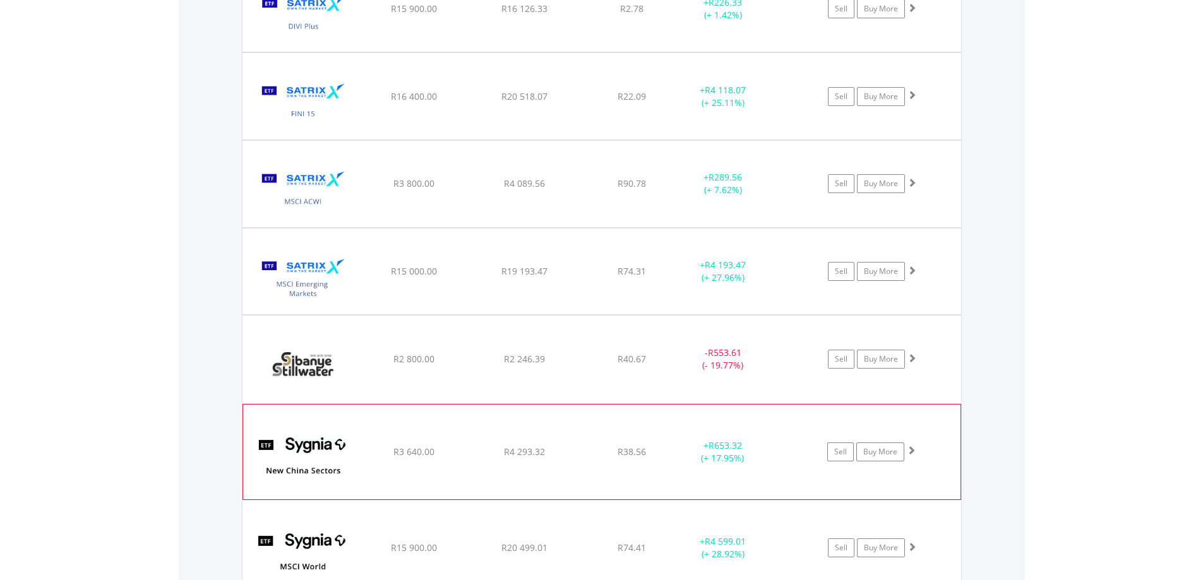
scroll to position [1176, 0]
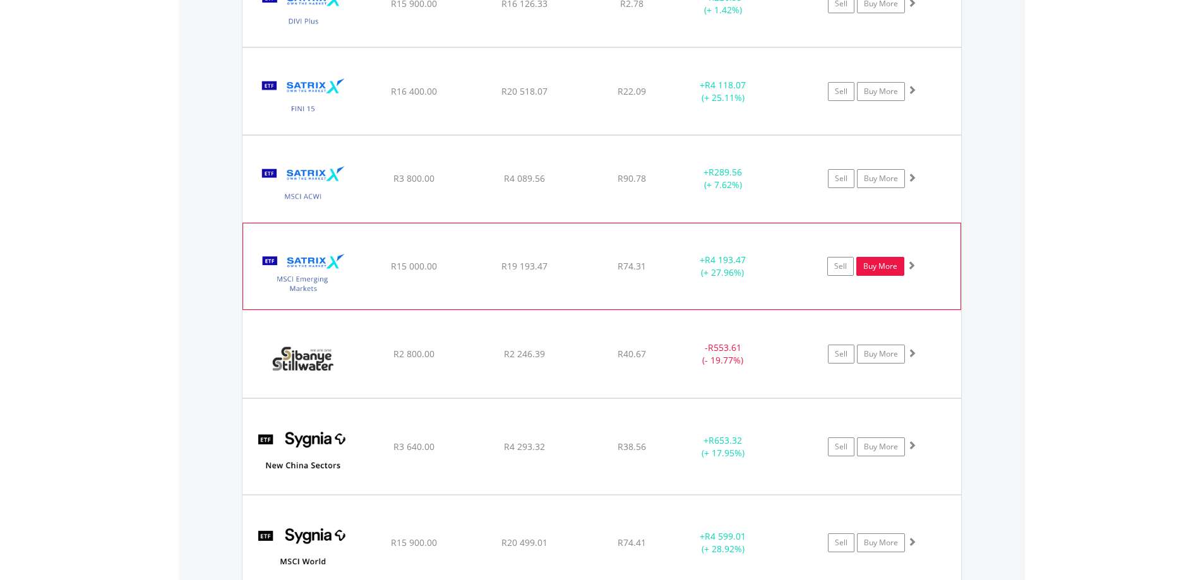
click at [878, 269] on link "Buy More" at bounding box center [880, 266] width 48 height 19
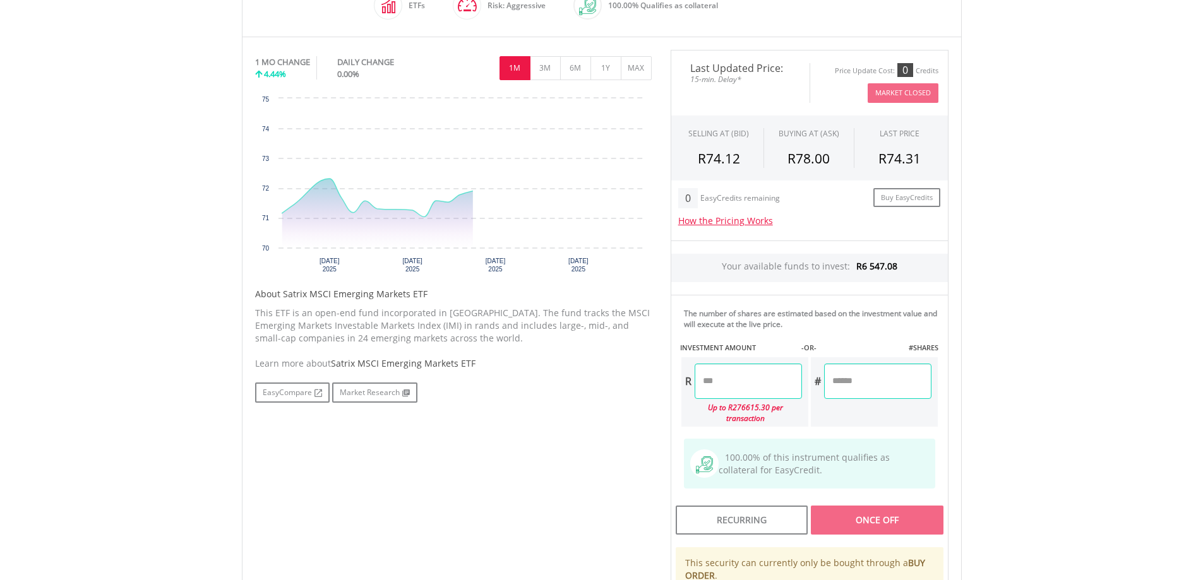
scroll to position [379, 0]
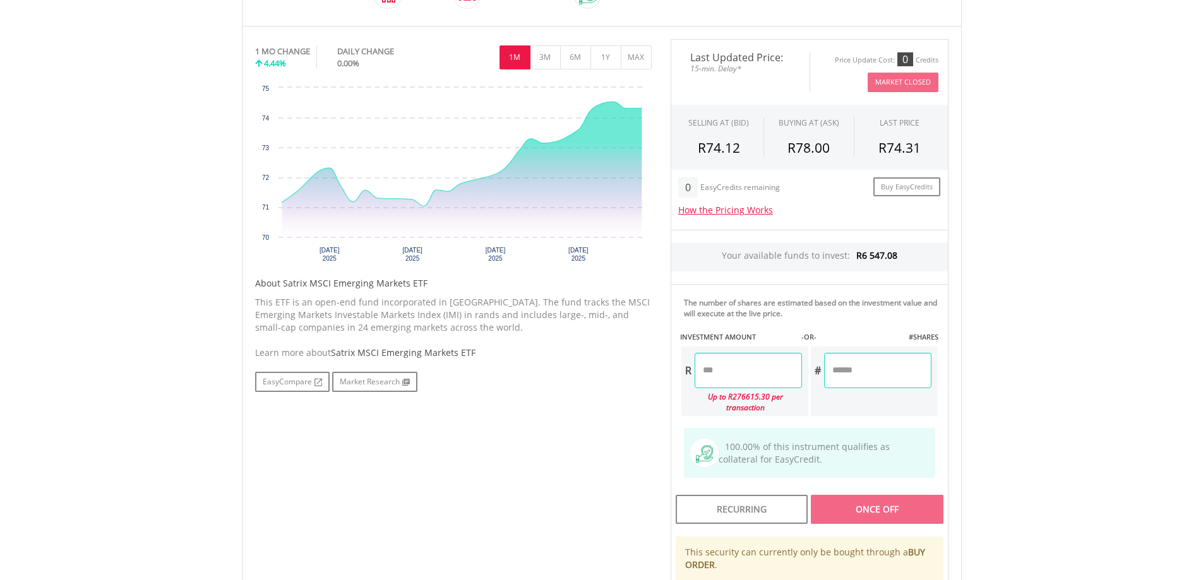
click at [713, 371] on input "number" at bounding box center [747, 370] width 107 height 35
type input "******"
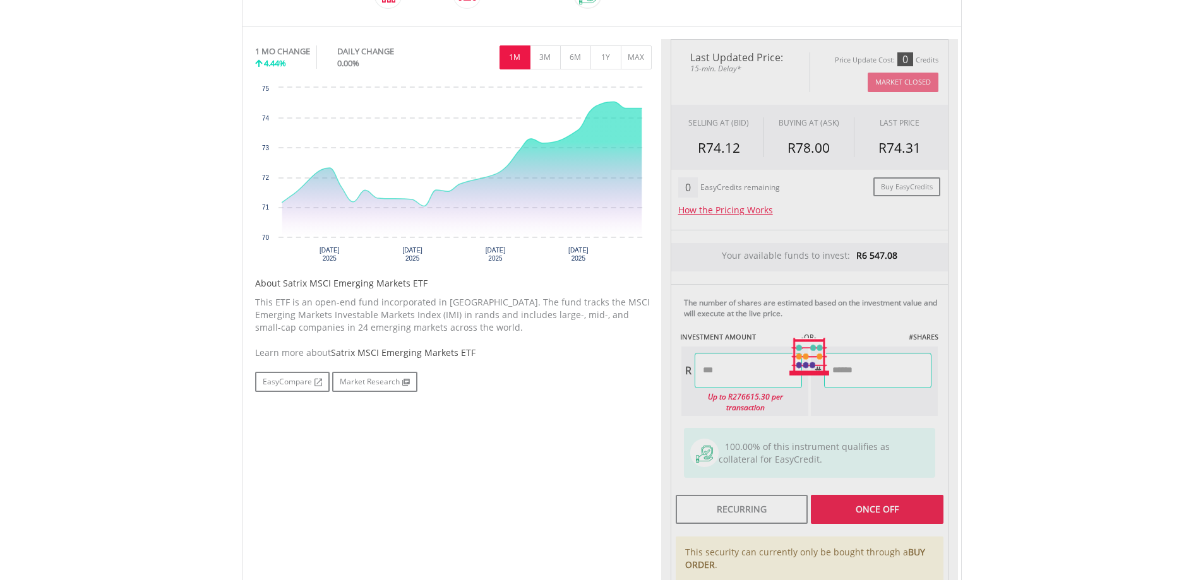
click at [859, 379] on div "Last Updated Price: 15-min. Delay* Price Update Cost: 0 Credits Market Closed S…" at bounding box center [809, 357] width 297 height 636
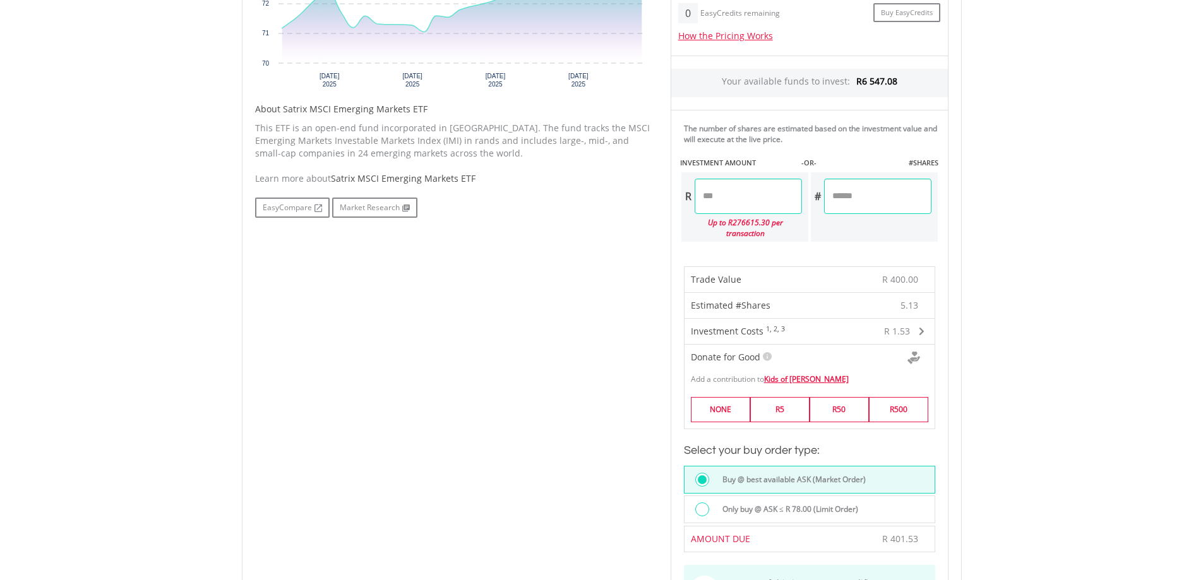
scroll to position [631, 0]
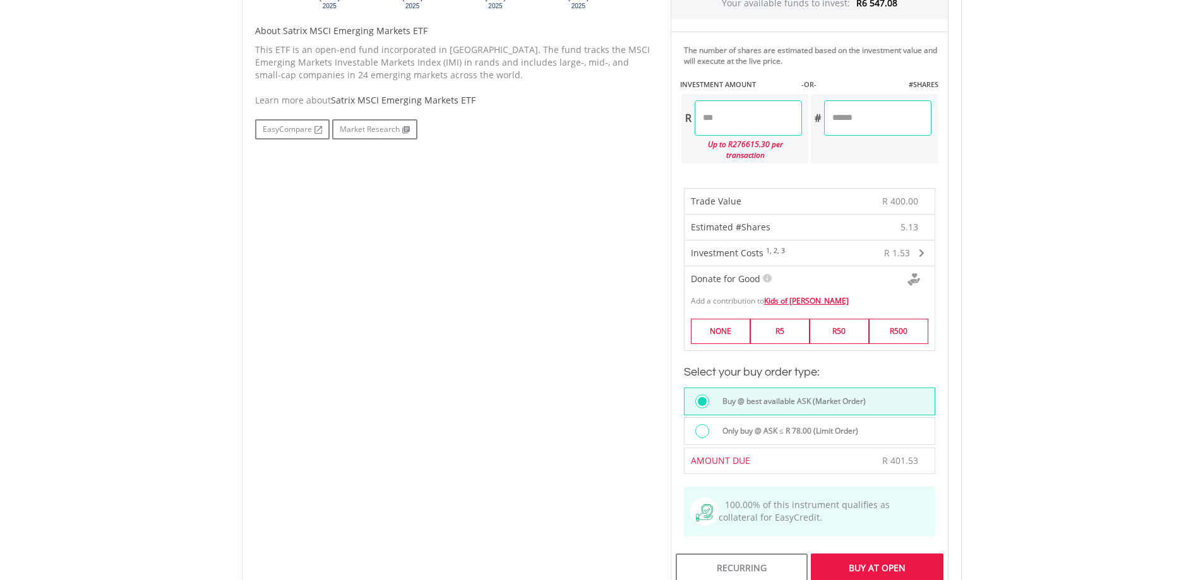
click at [698, 424] on div at bounding box center [702, 431] width 14 height 14
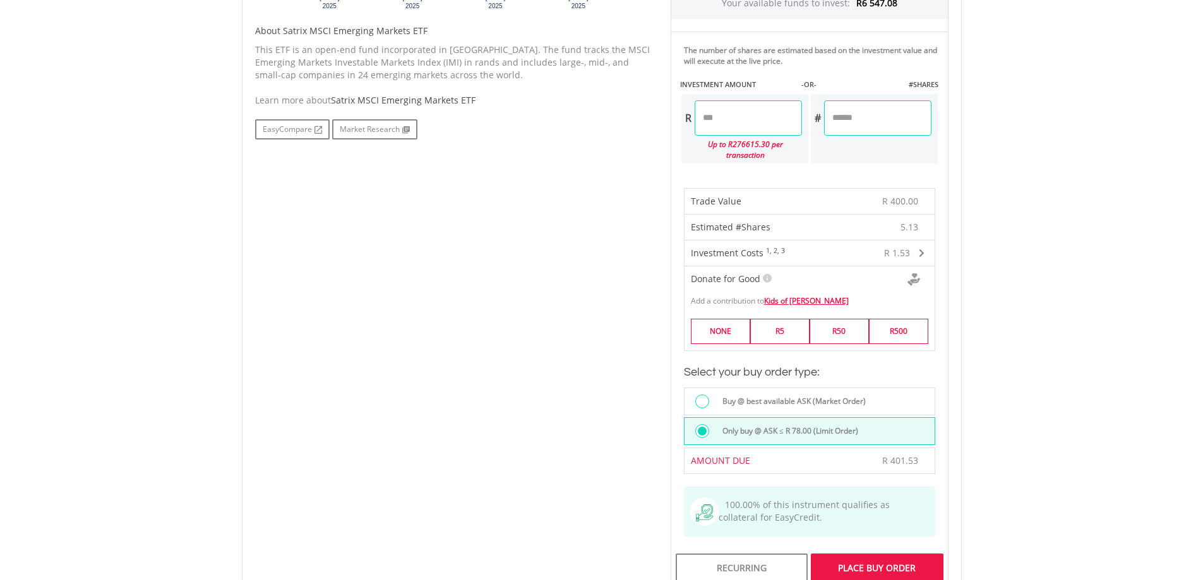
click at [843, 561] on div "Place Buy Order" at bounding box center [877, 568] width 132 height 29
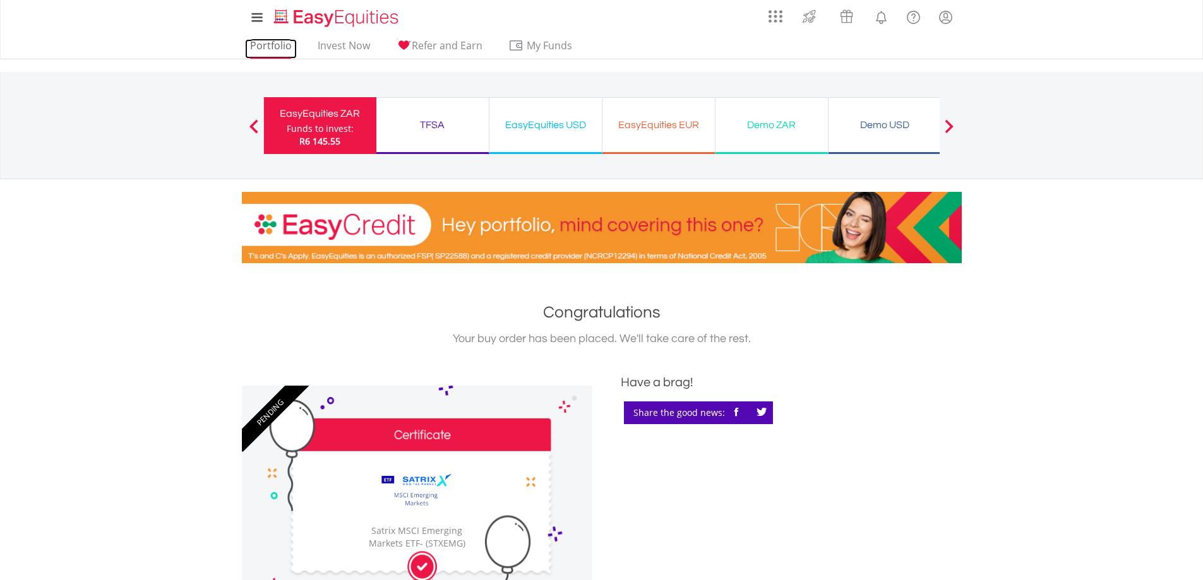
click at [258, 46] on link "Portfolio" at bounding box center [271, 49] width 52 height 20
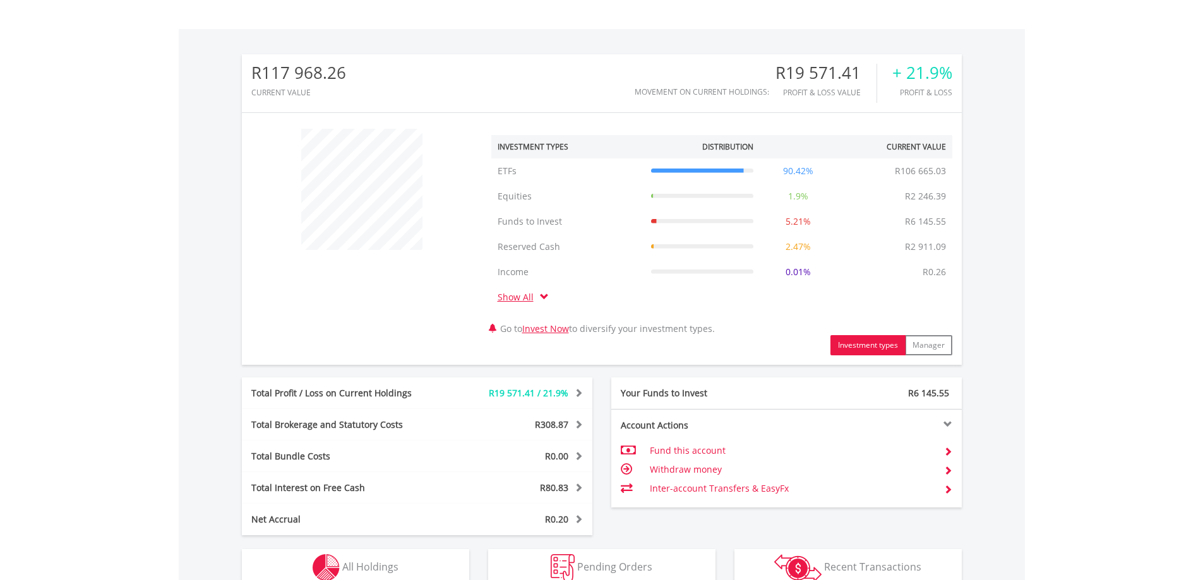
scroll to position [505, 0]
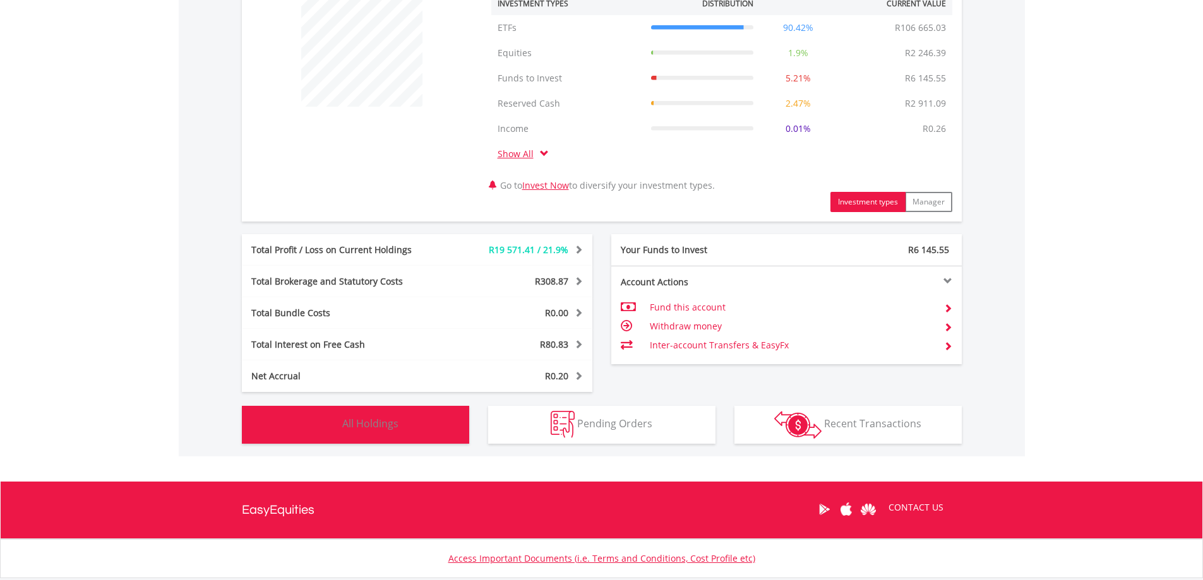
click at [365, 427] on span "All Holdings" at bounding box center [370, 424] width 56 height 14
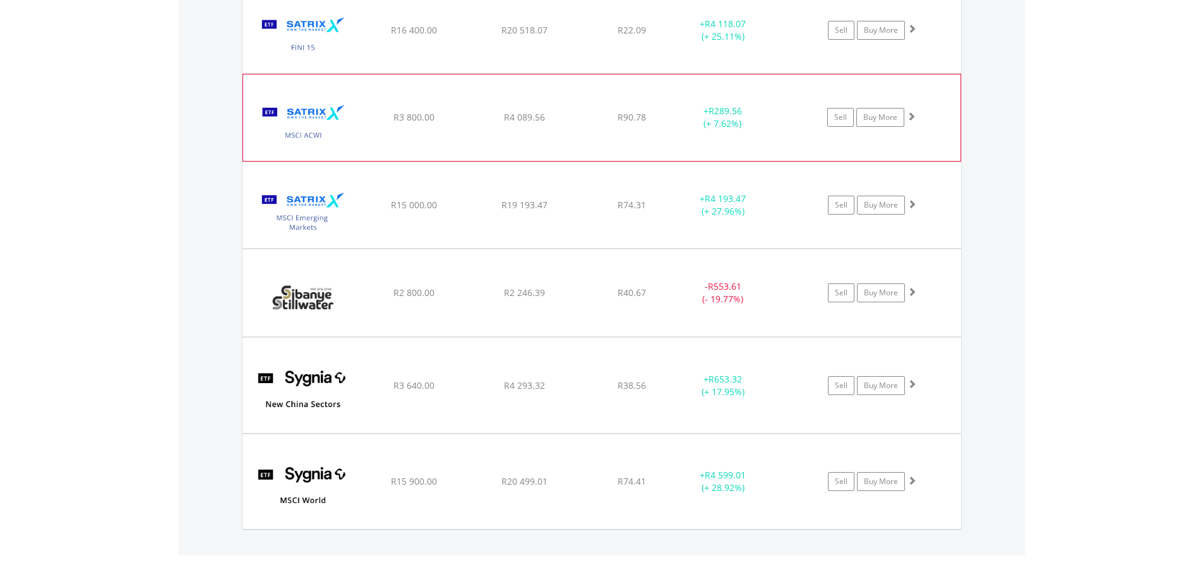
scroll to position [1239, 0]
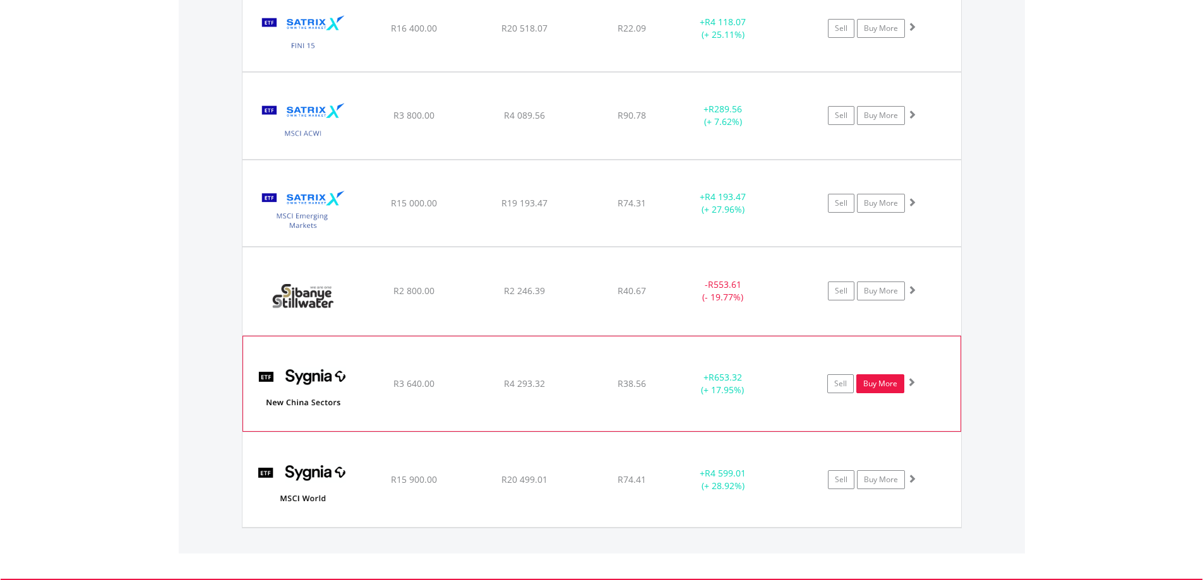
click at [887, 391] on link "Buy More" at bounding box center [880, 383] width 48 height 19
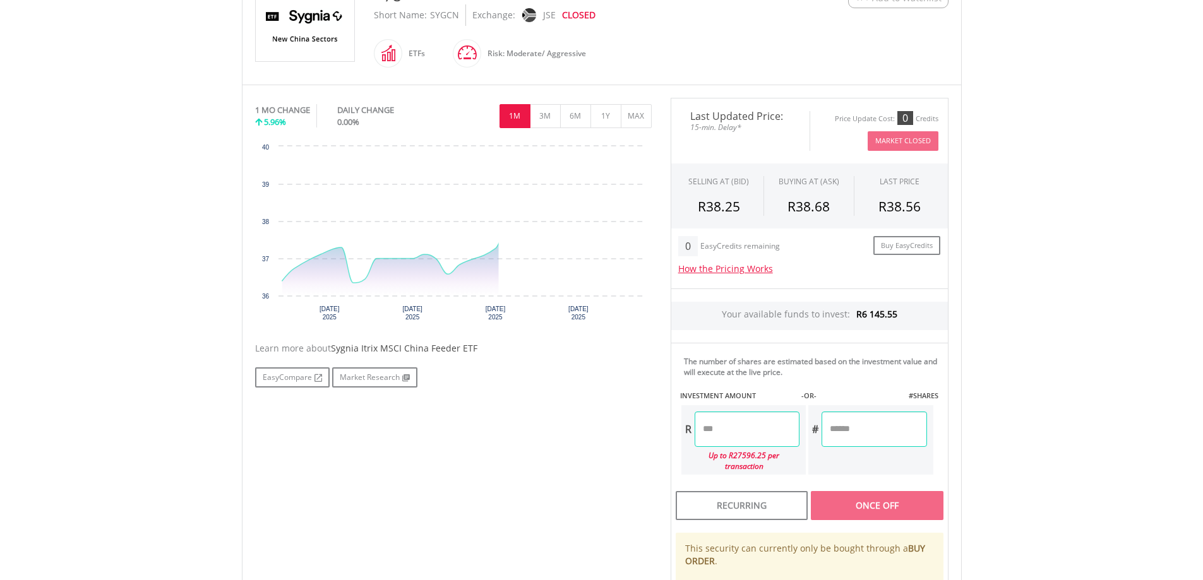
scroll to position [316, 0]
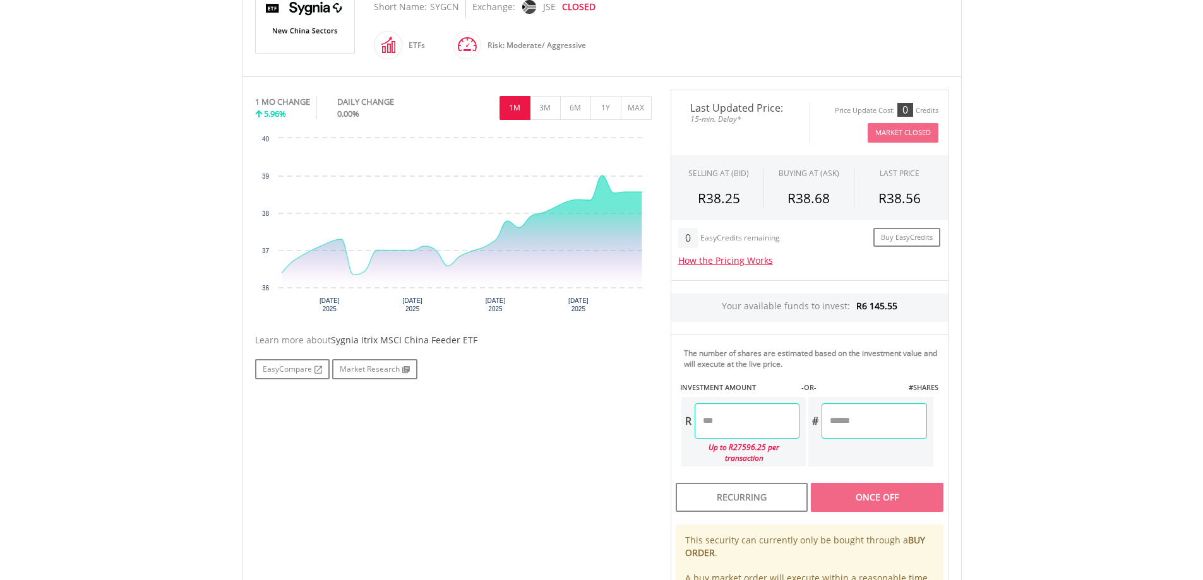
click at [773, 415] on input "number" at bounding box center [746, 420] width 105 height 35
type input "******"
type input "*******"
click at [841, 420] on div "Last Updated Price: 15-min. Delay* Price Update Cost: 0 Credits Market Closed S…" at bounding box center [809, 376] width 297 height 573
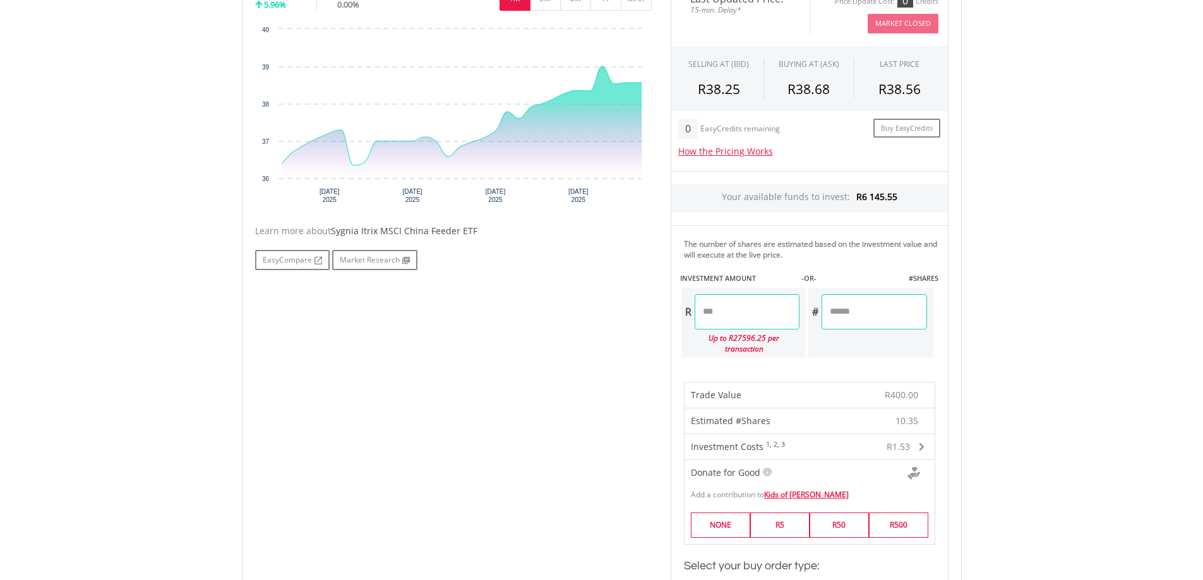
scroll to position [568, 0]
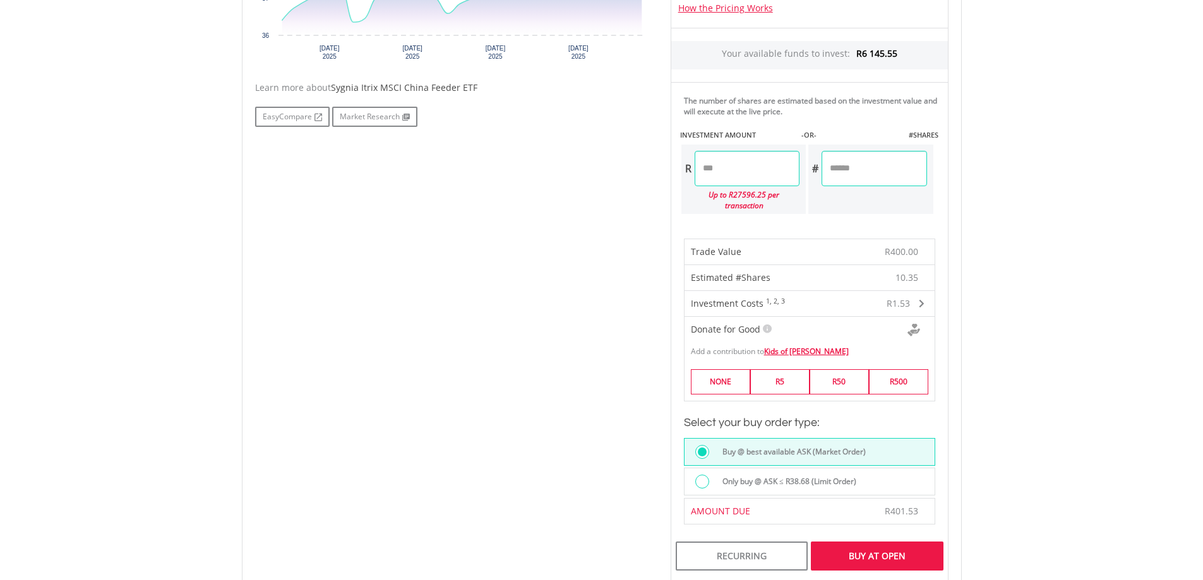
click at [704, 475] on div at bounding box center [702, 482] width 14 height 14
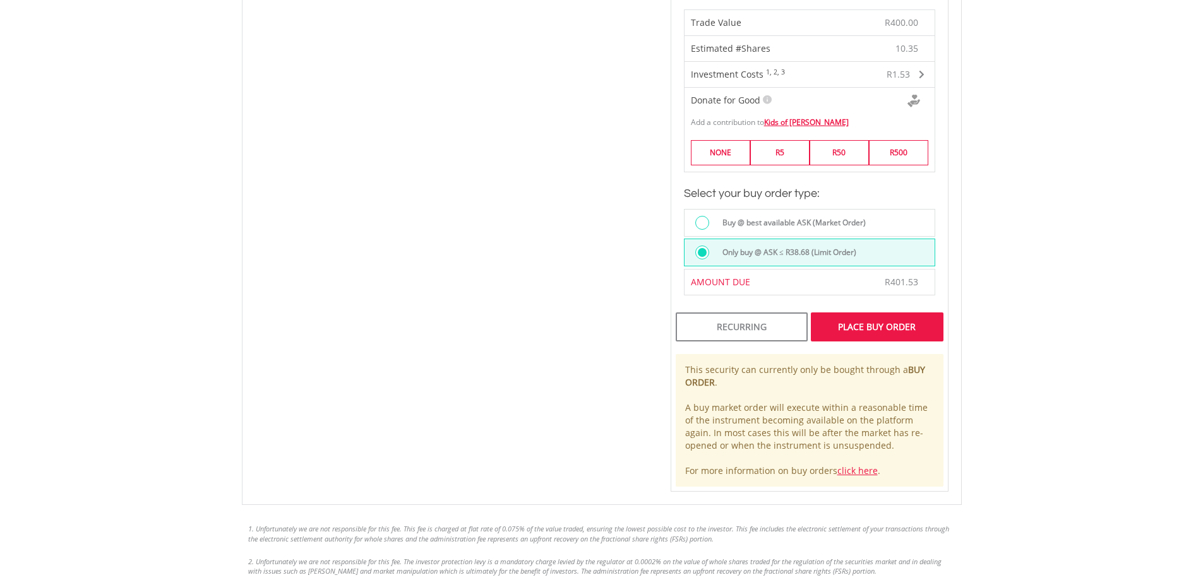
scroll to position [821, 0]
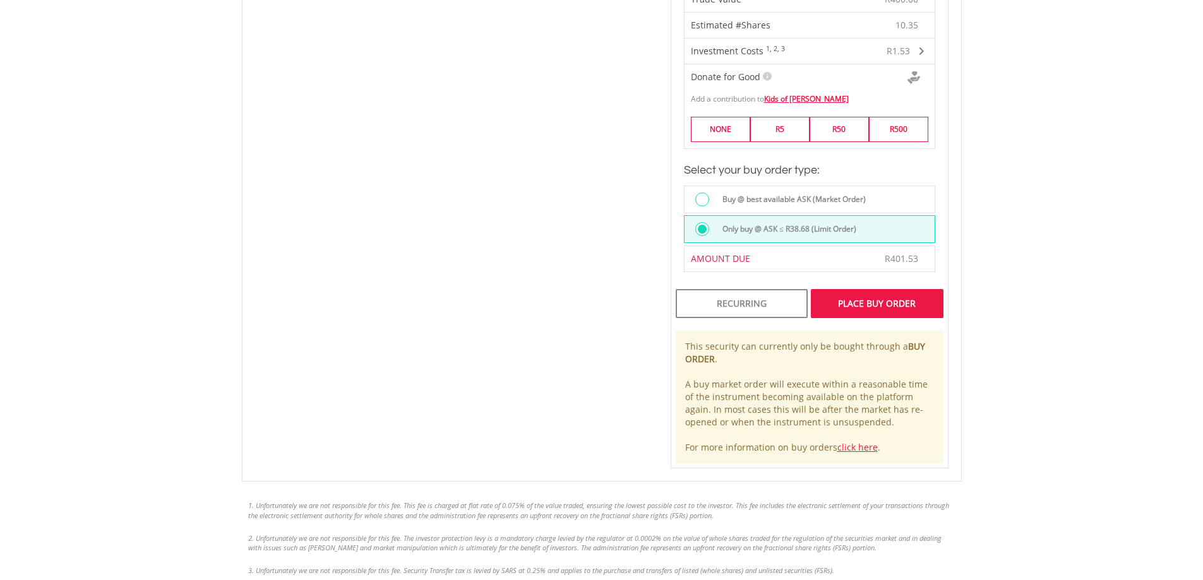
click at [852, 292] on div "Place Buy Order" at bounding box center [877, 303] width 132 height 29
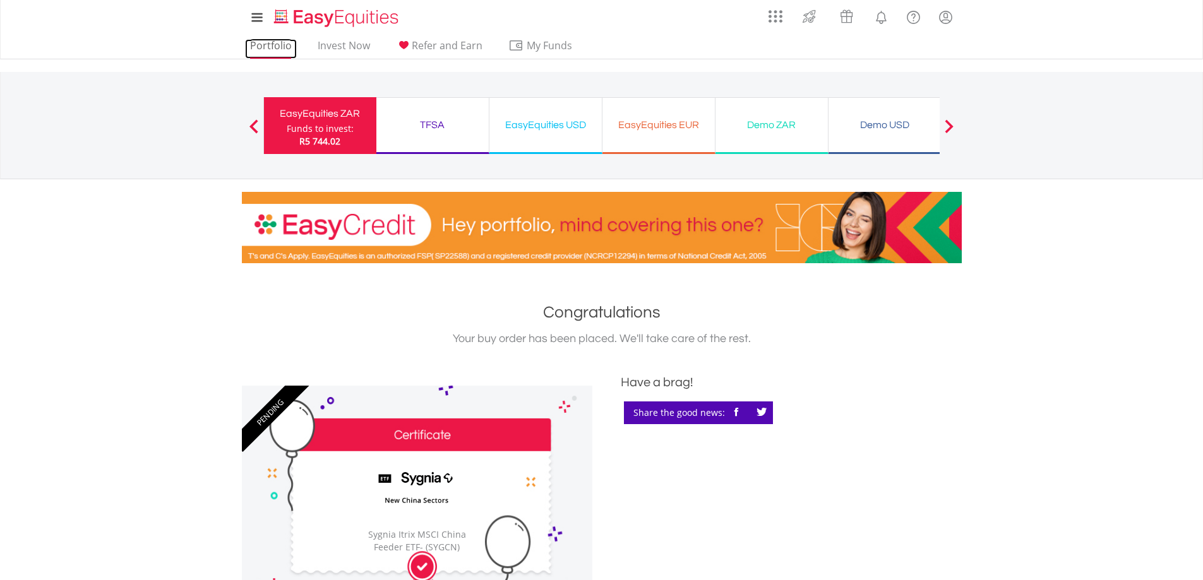
click at [280, 50] on link "Portfolio" at bounding box center [271, 49] width 52 height 20
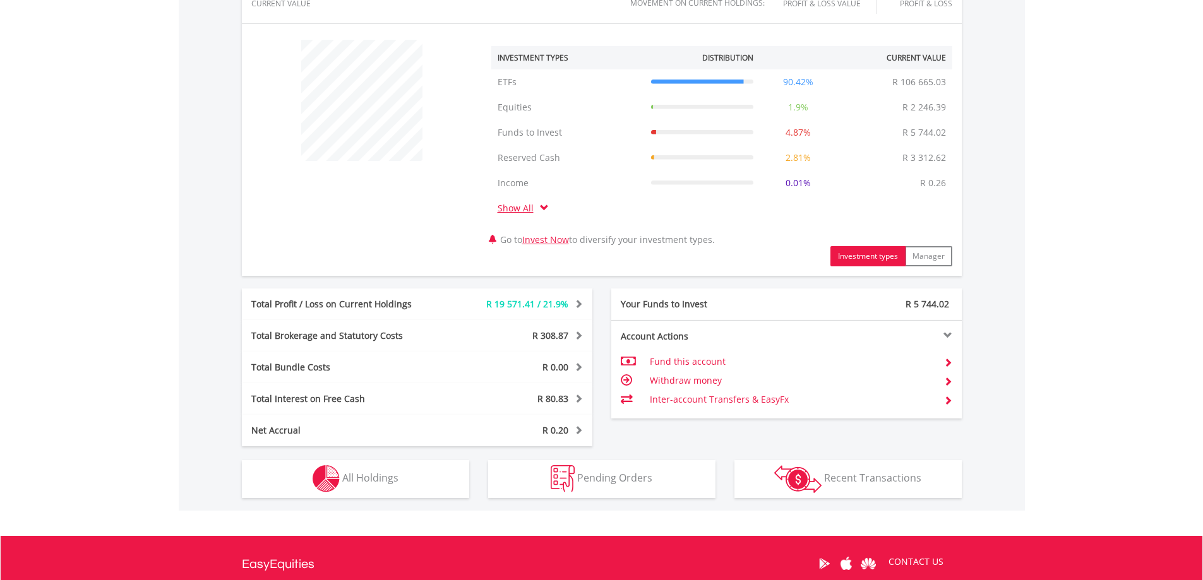
scroll to position [568, 0]
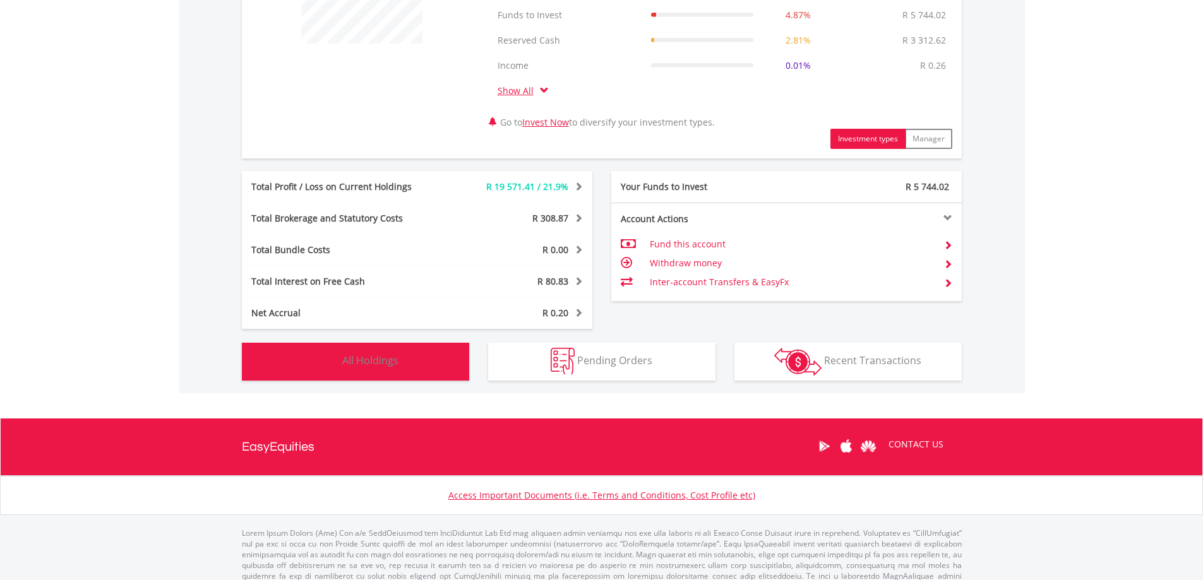
drag, startPoint x: 367, startPoint y: 363, endPoint x: 415, endPoint y: 362, distance: 48.0
click at [366, 362] on span "All Holdings" at bounding box center [370, 361] width 56 height 14
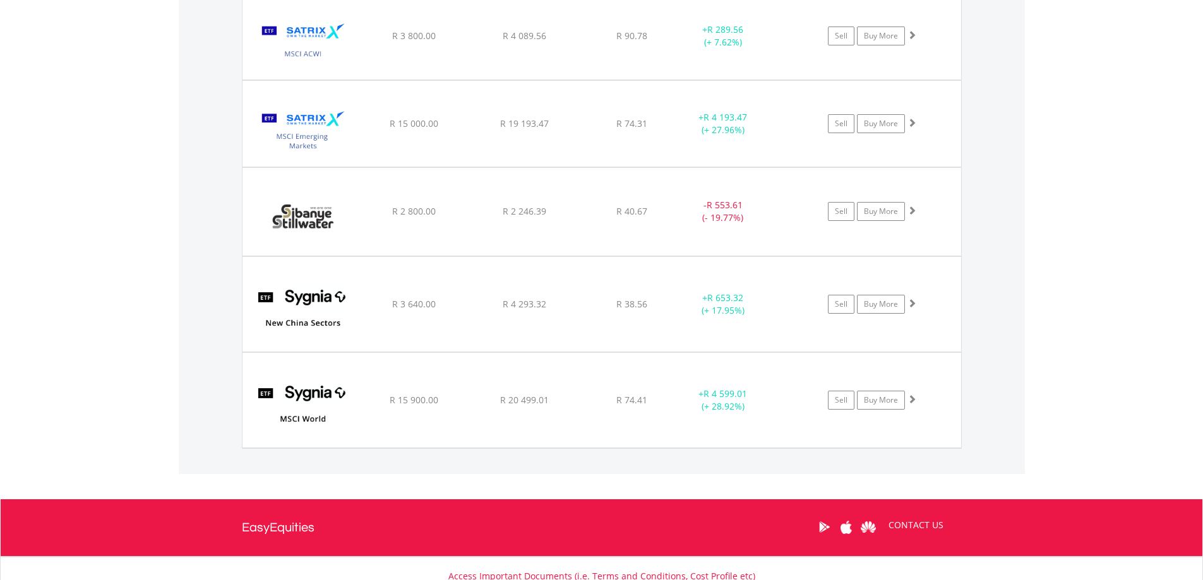
scroll to position [1420, 0]
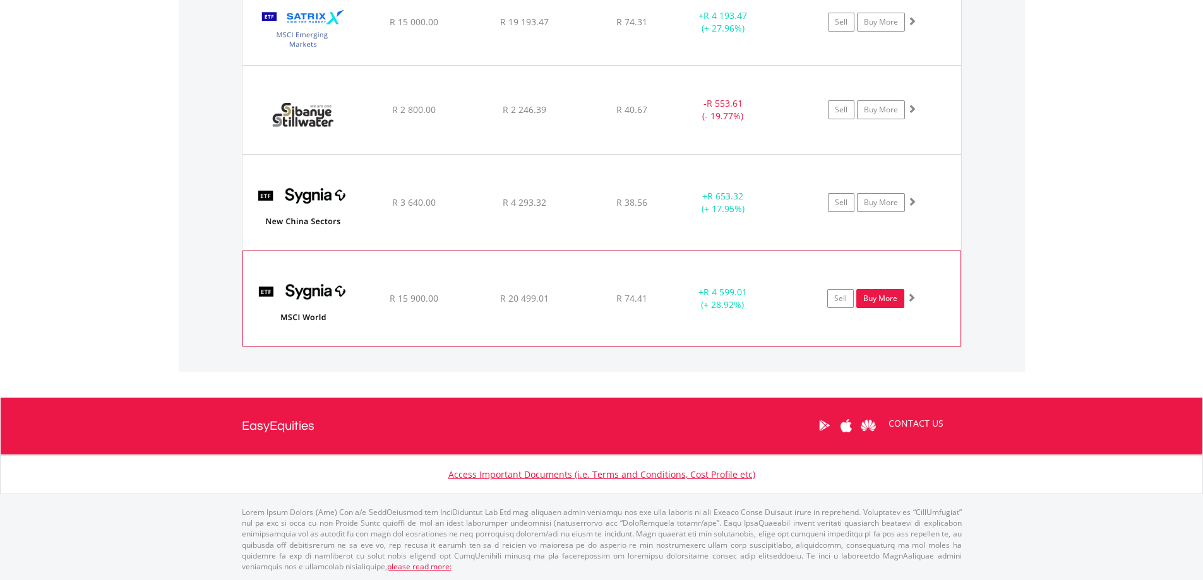
click at [888, 301] on link "Buy More" at bounding box center [880, 298] width 48 height 19
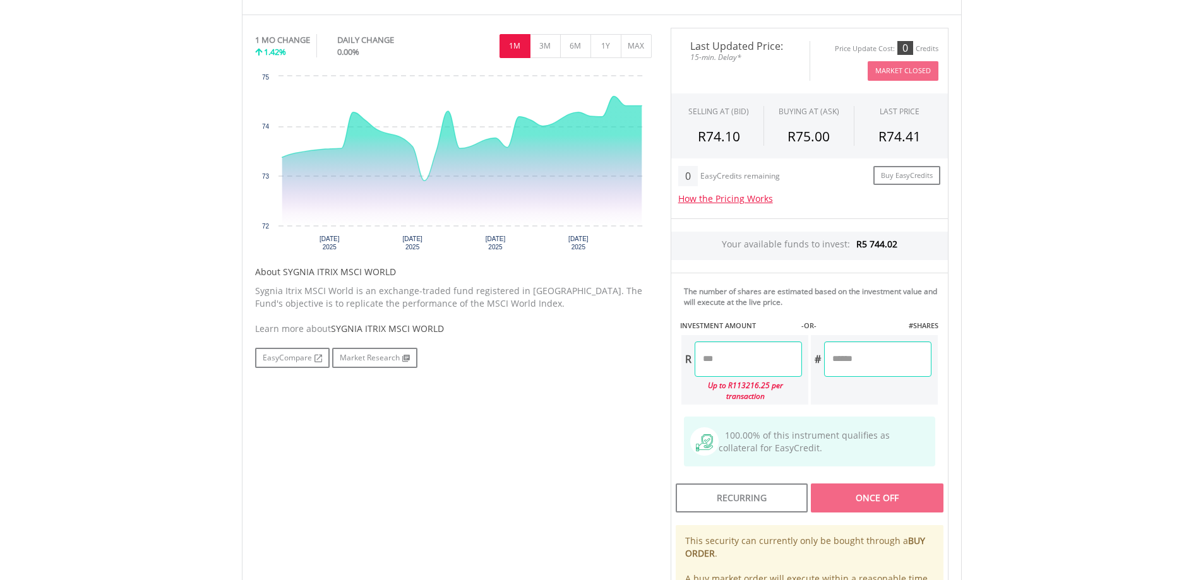
scroll to position [379, 0]
click at [754, 355] on input "number" at bounding box center [747, 357] width 107 height 35
type input "******"
click at [869, 352] on div "Last Updated Price: 15-min. Delay* Price Update Cost: 0 Credits Market Closed S…" at bounding box center [809, 345] width 297 height 636
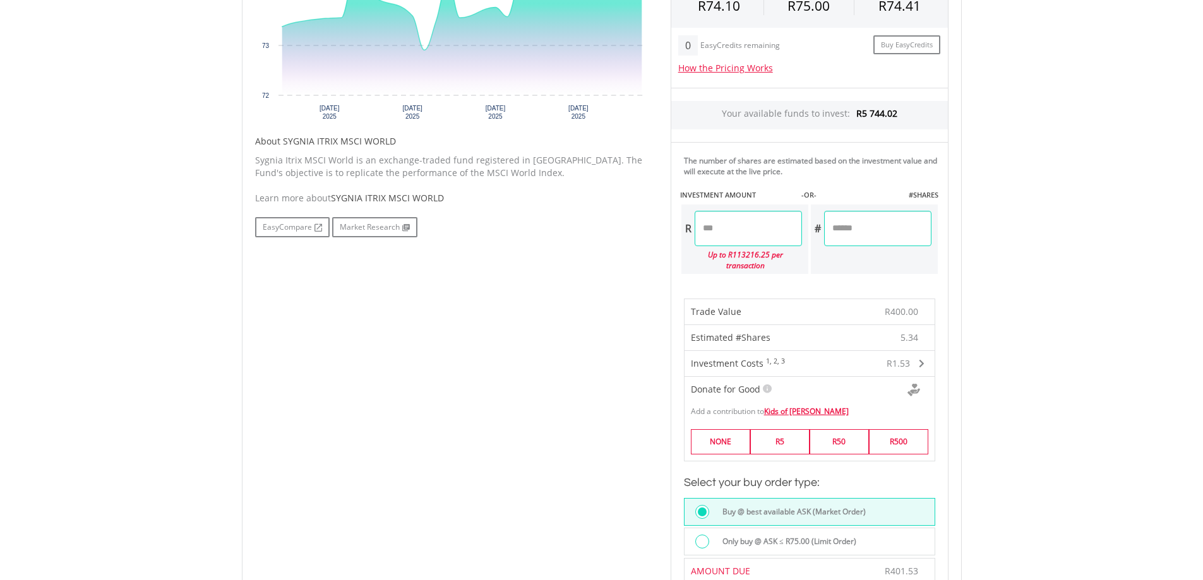
scroll to position [631, 0]
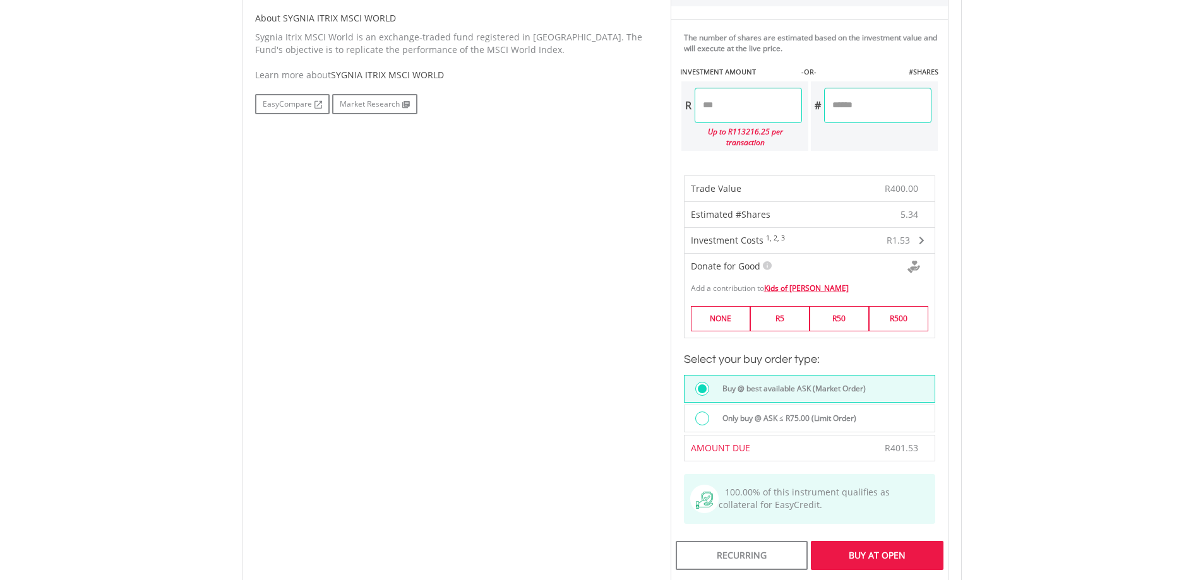
click at [704, 412] on div at bounding box center [702, 419] width 14 height 14
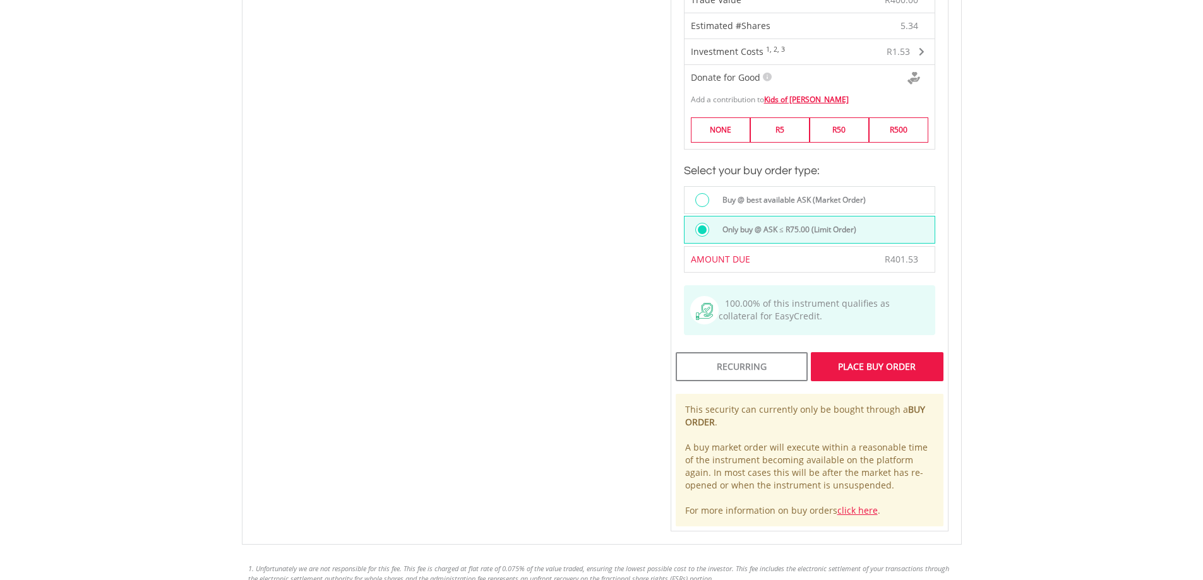
scroll to position [821, 0]
click at [869, 367] on div "Place Buy Order" at bounding box center [877, 366] width 132 height 29
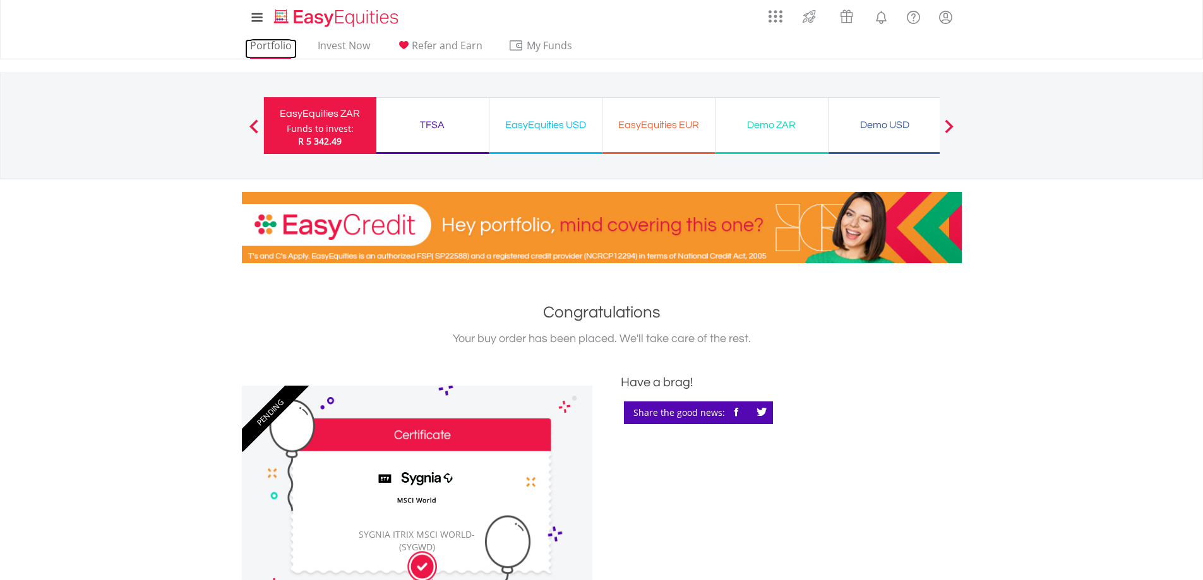
click at [280, 48] on link "Portfolio" at bounding box center [271, 49] width 52 height 20
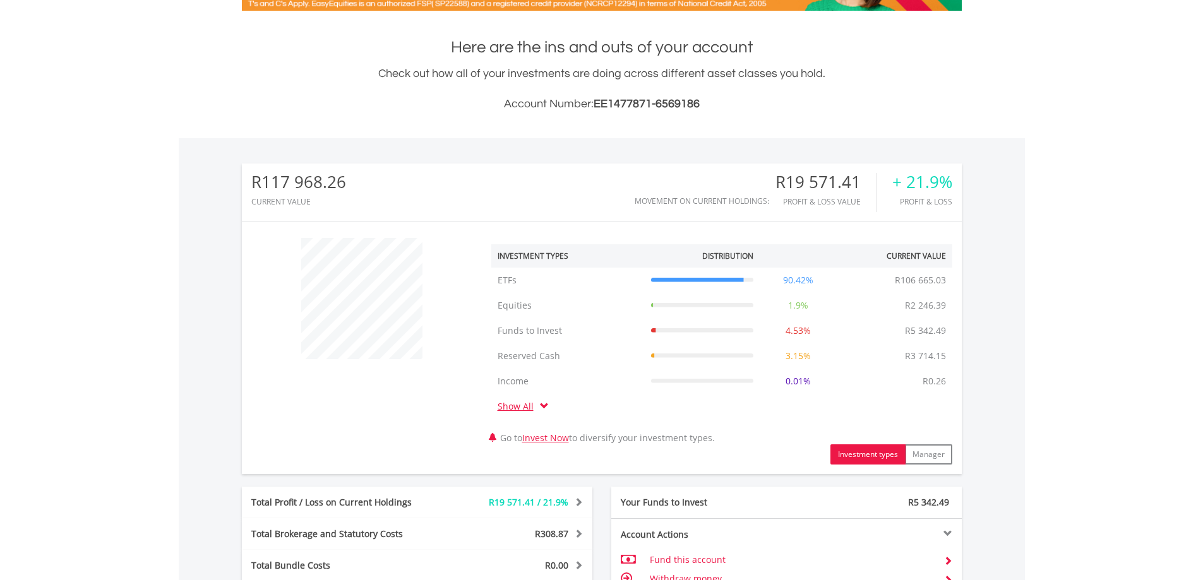
scroll to position [442, 0]
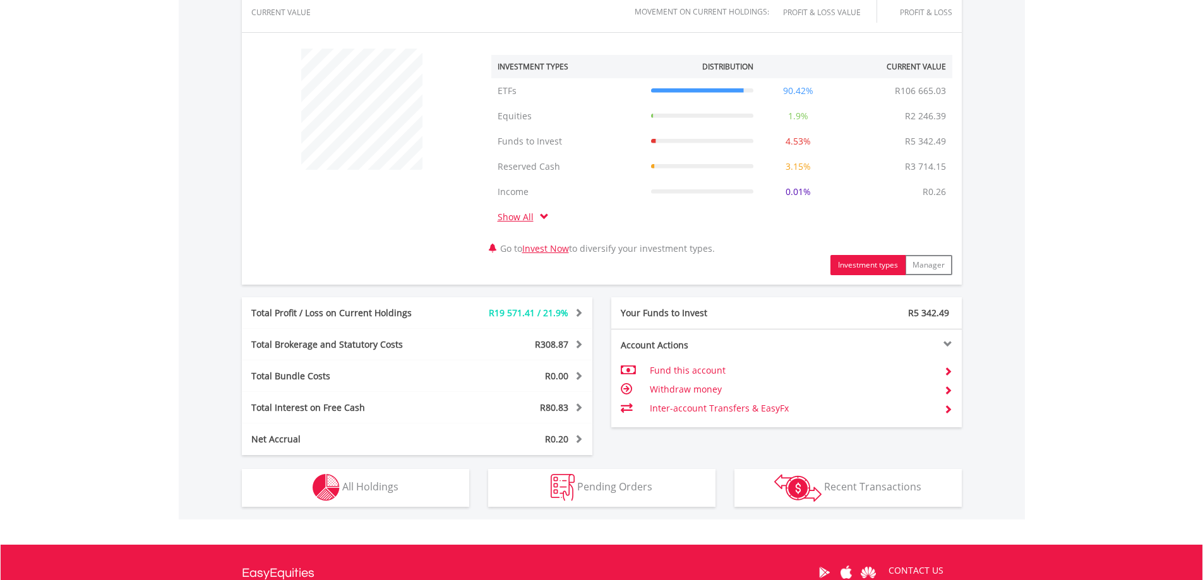
click at [687, 409] on td "Inter-account Transfers & EasyFx" at bounding box center [791, 408] width 283 height 19
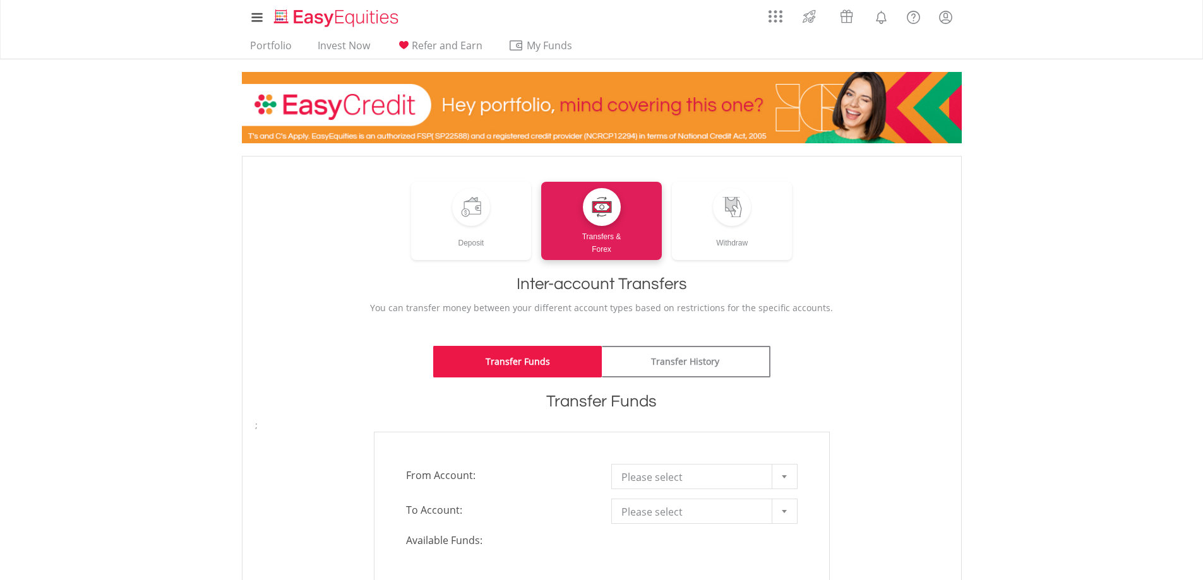
scroll to position [189, 0]
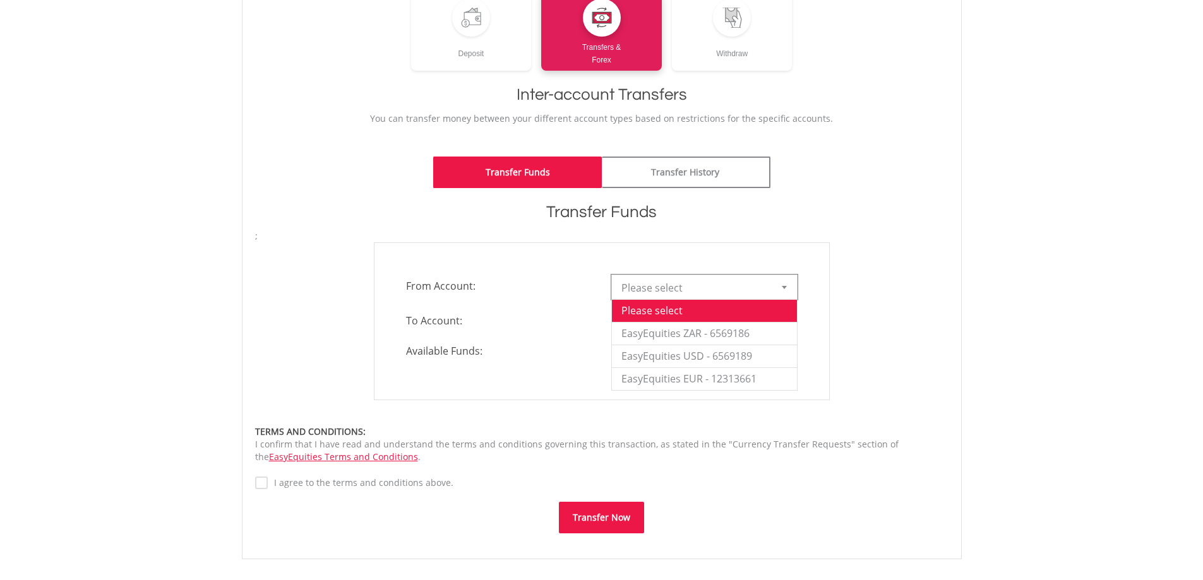
click at [787, 284] on div at bounding box center [783, 287] width 25 height 24
click at [725, 327] on li "EasyEquities ZAR - 6569186" at bounding box center [704, 333] width 185 height 23
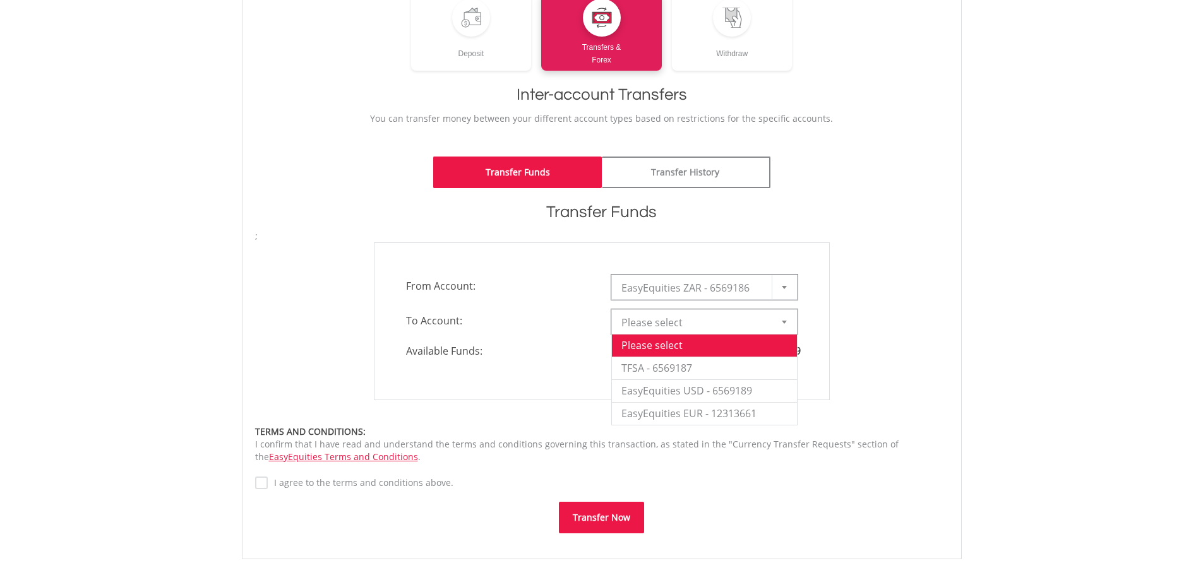
click at [782, 319] on div at bounding box center [783, 322] width 25 height 24
click at [708, 390] on li "EasyEquities USD - 6569189" at bounding box center [704, 390] width 185 height 23
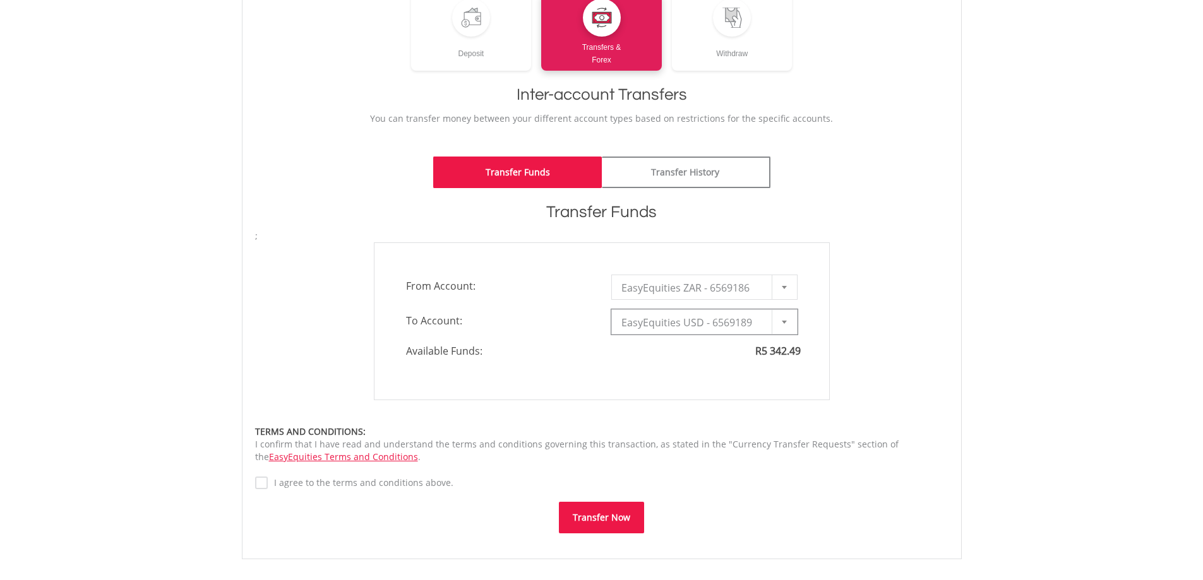
type input "*"
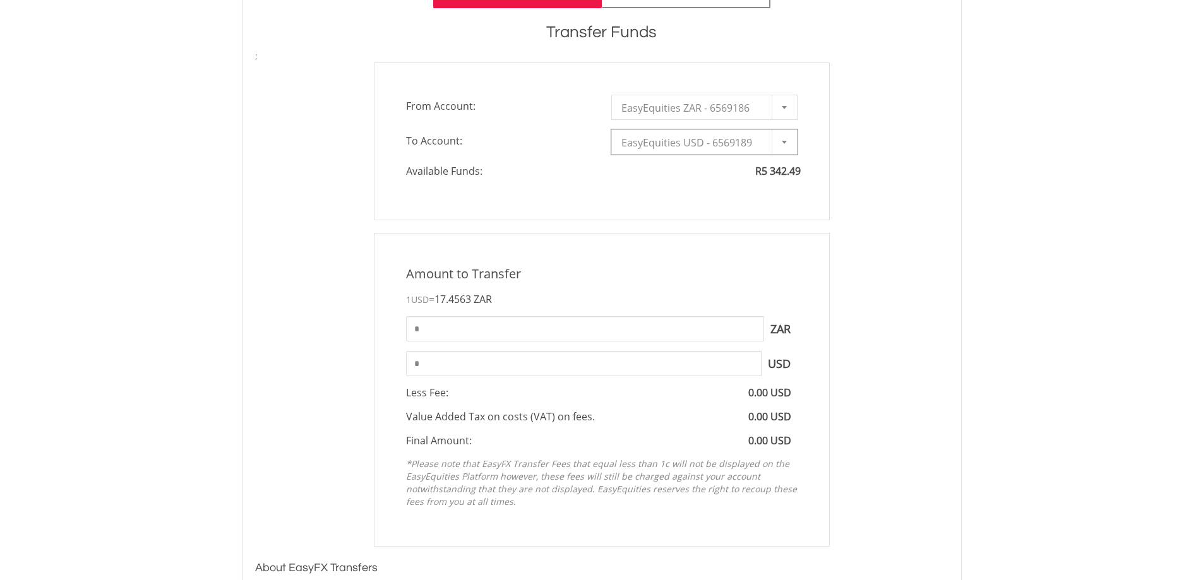
scroll to position [379, 0]
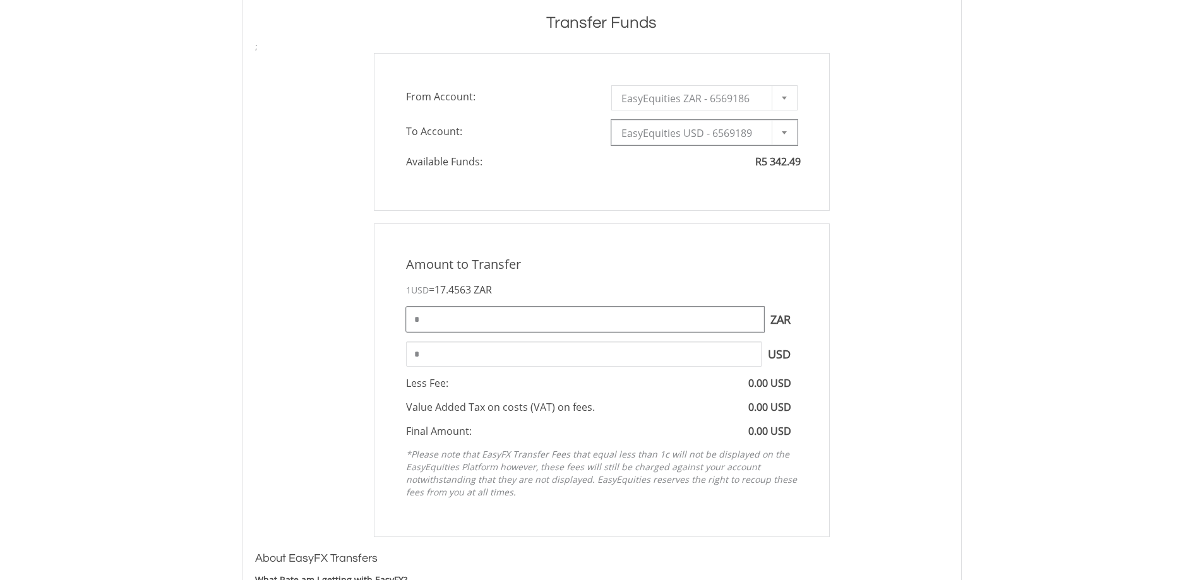
click at [704, 328] on input "*" at bounding box center [585, 319] width 358 height 25
type input "*"
type input "****"
type input "******"
click at [672, 348] on input "******" at bounding box center [583, 354] width 355 height 25
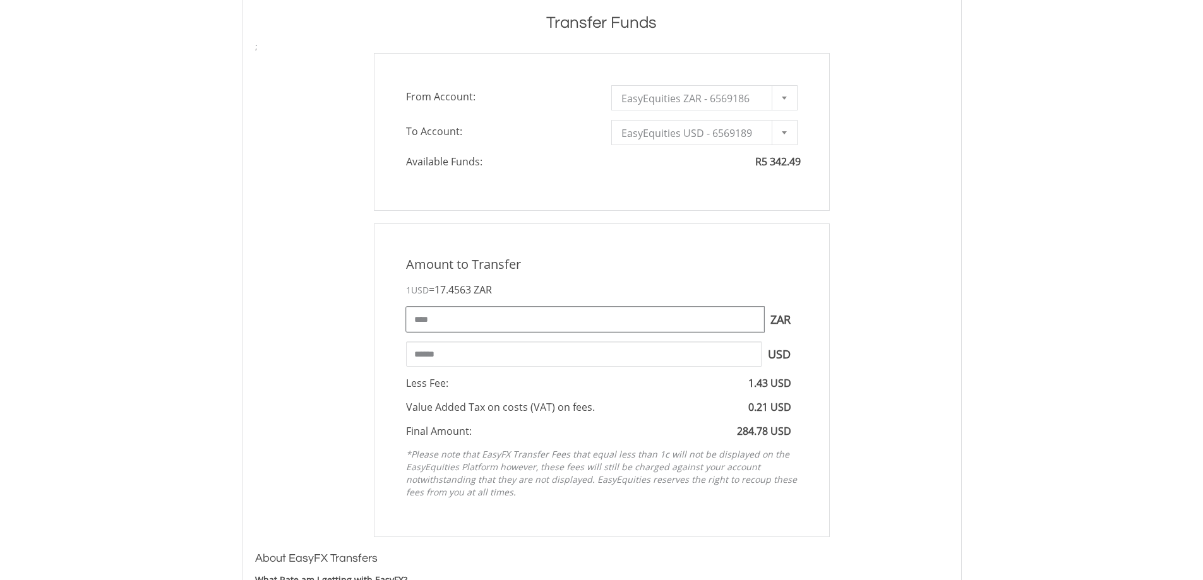
click at [449, 324] on input "****" at bounding box center [585, 319] width 358 height 25
type input "*"
type input "****"
type input "******"
click at [467, 357] on input "******" at bounding box center [583, 354] width 355 height 25
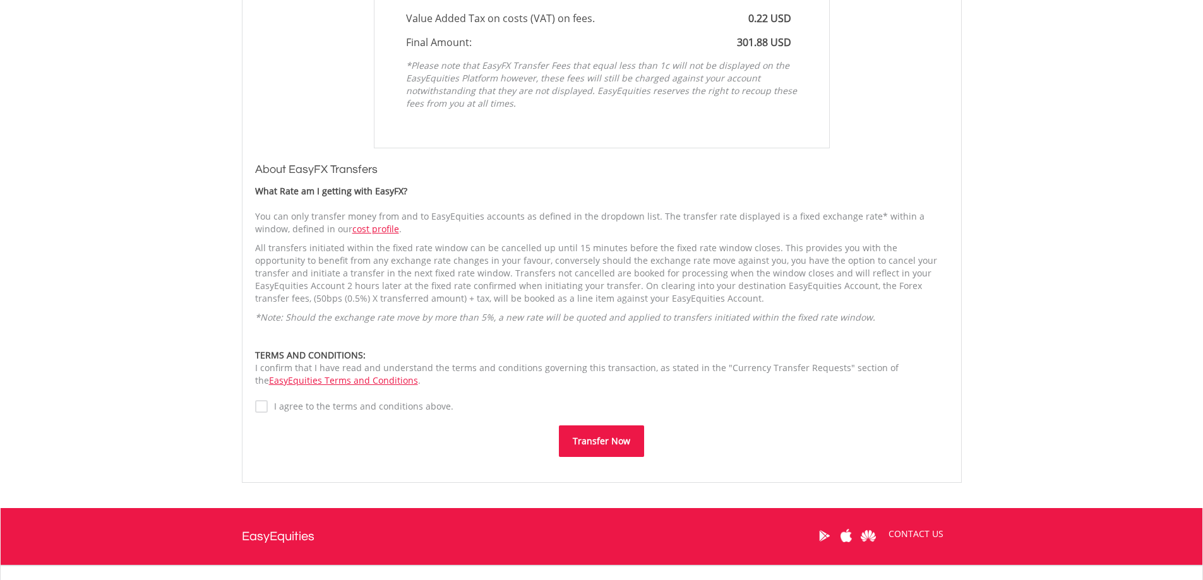
scroll to position [878, 0]
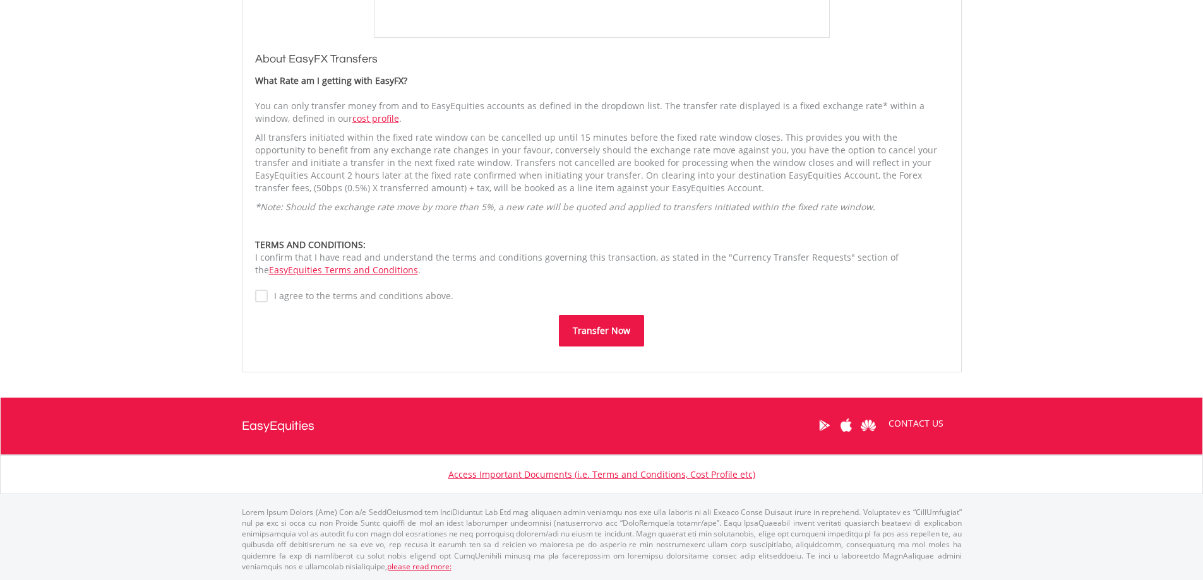
click at [605, 324] on button "Transfer Now" at bounding box center [601, 331] width 85 height 32
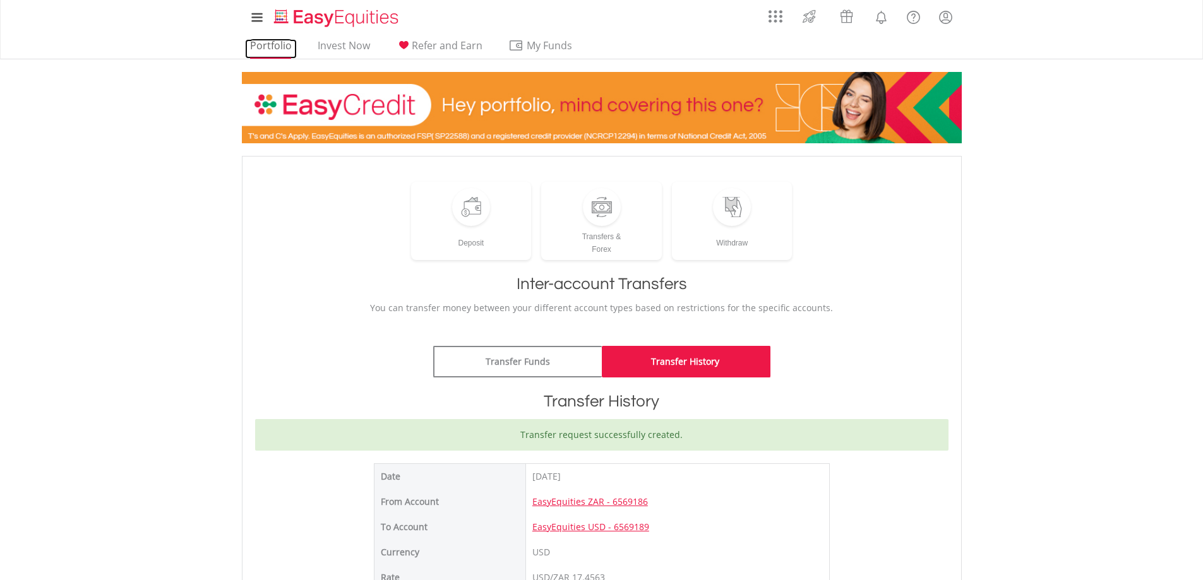
click at [270, 49] on link "Portfolio" at bounding box center [271, 49] width 52 height 20
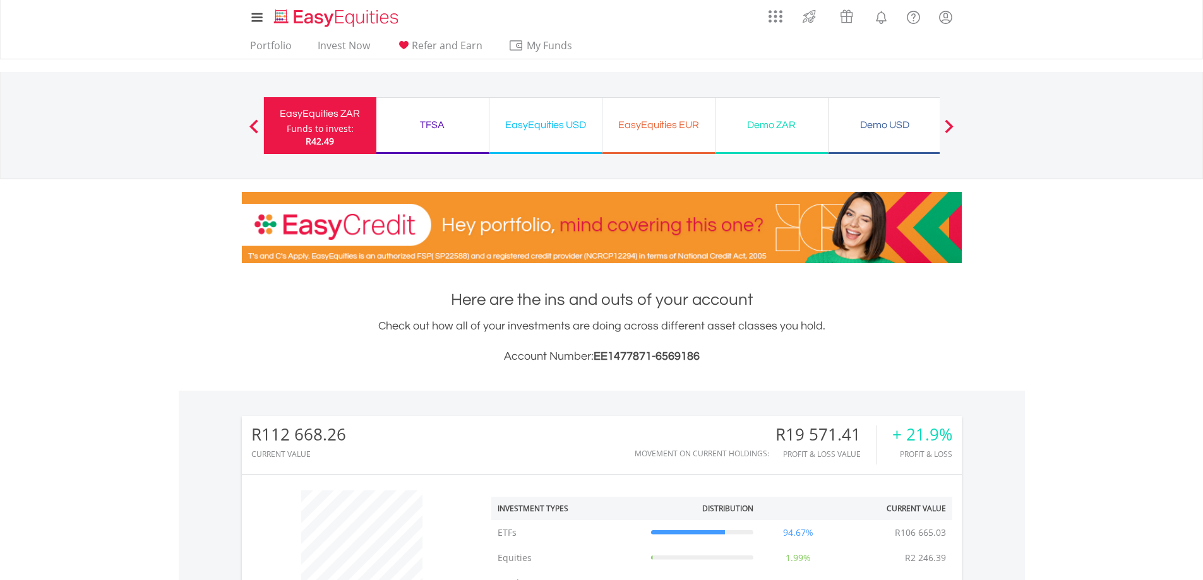
scroll to position [121, 240]
click at [546, 133] on div "EasyEquities USD" at bounding box center [545, 125] width 97 height 18
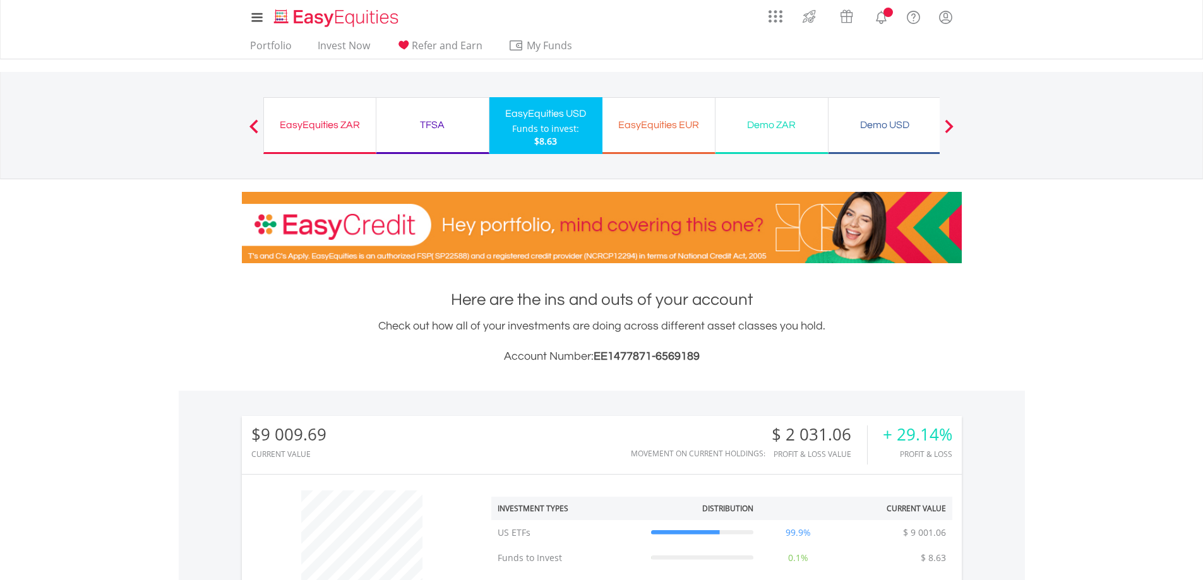
scroll to position [121, 240]
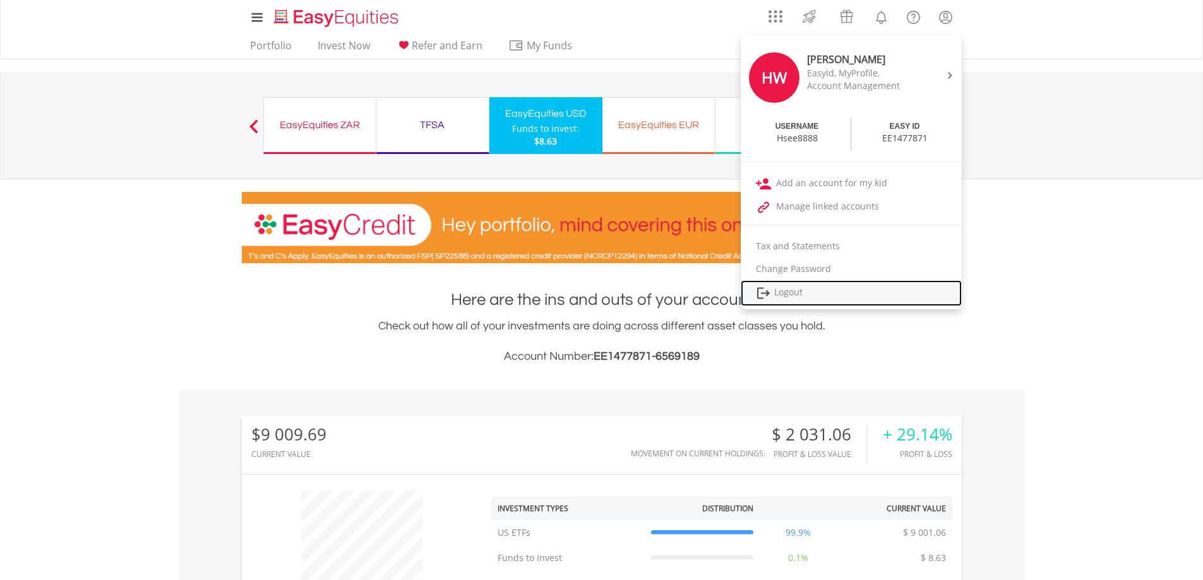
click at [797, 293] on link "Logout" at bounding box center [851, 293] width 221 height 26
